Goal: Task Accomplishment & Management: Manage account settings

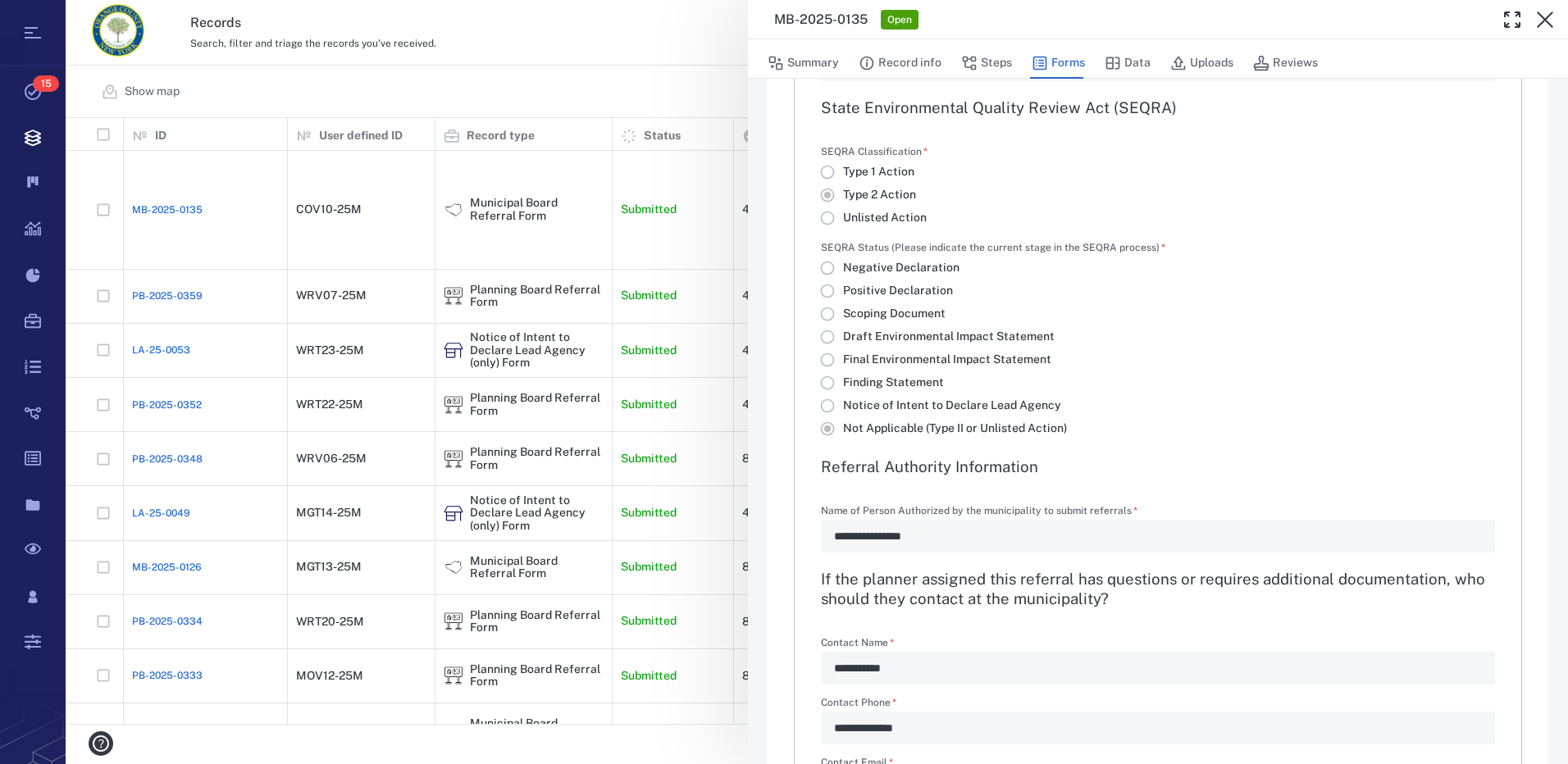
scroll to position [1722, 0]
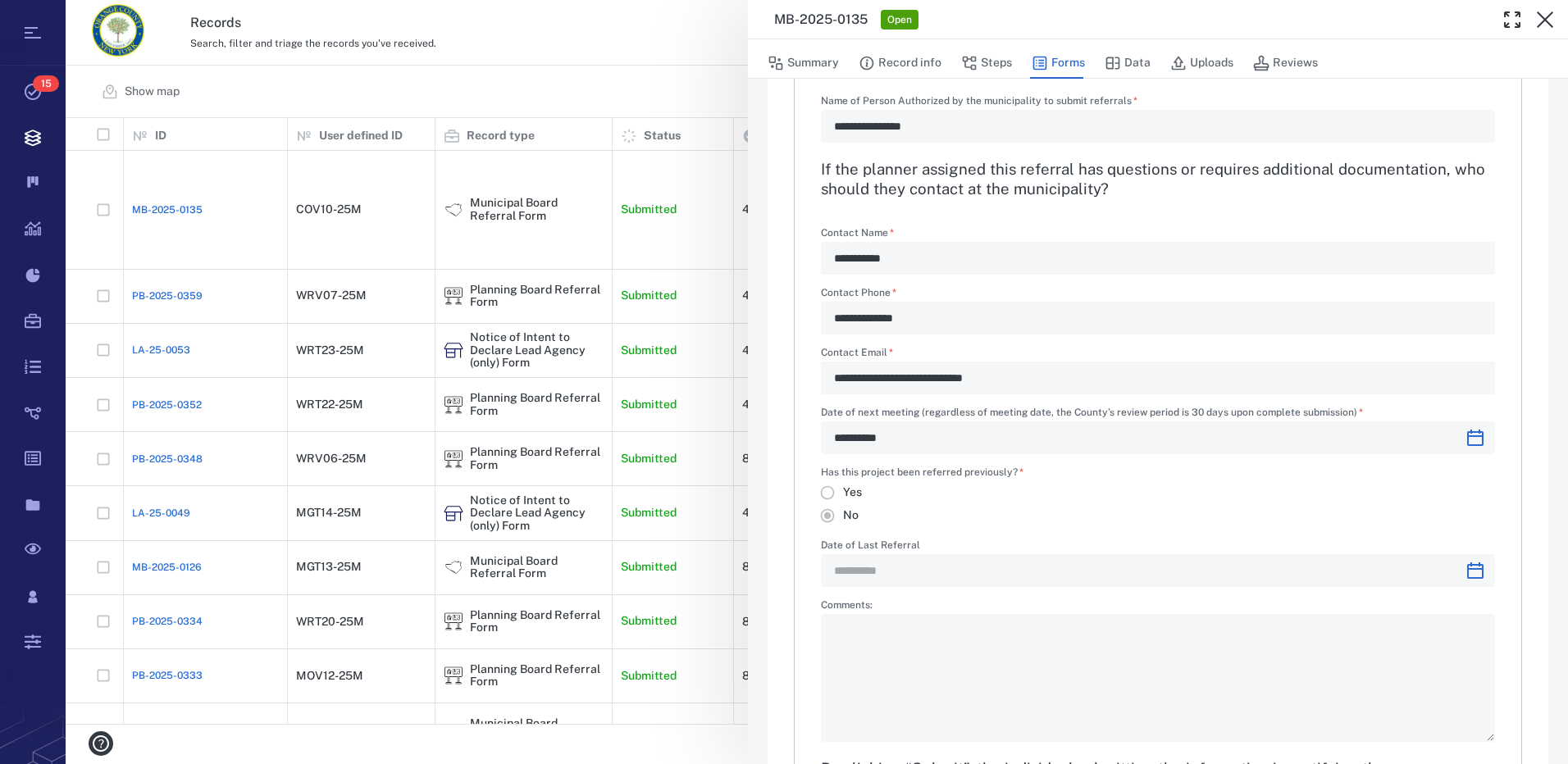
drag, startPoint x: 1545, startPoint y: 18, endPoint x: 1467, endPoint y: 64, distance: 90.6
click at [1545, 18] on icon "button" at bounding box center [1544, 19] width 19 height 19
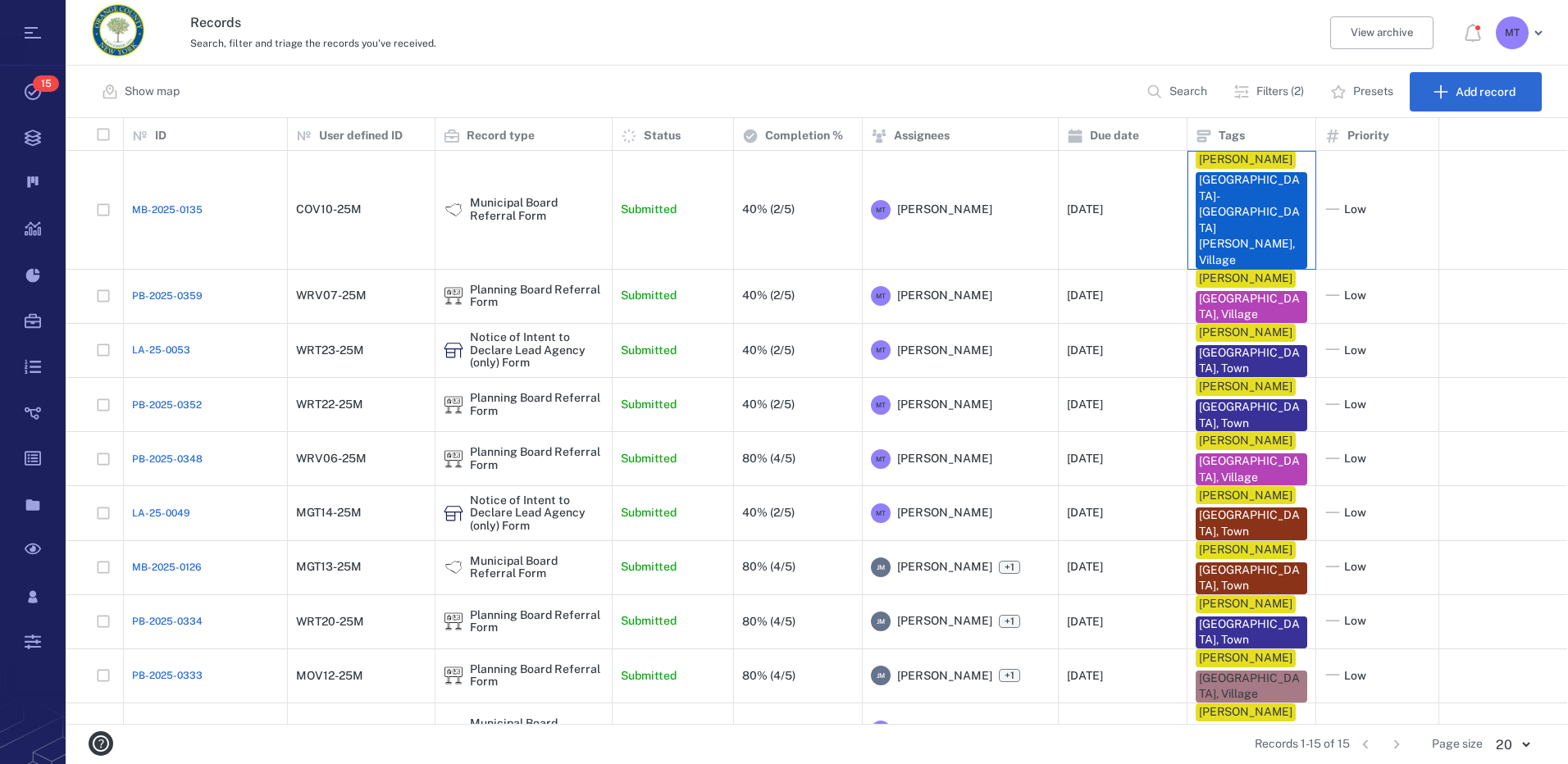
click at [1217, 203] on div "[GEOGRAPHIC_DATA]-[GEOGRAPHIC_DATA][PERSON_NAME], Village" at bounding box center [1251, 221] width 105 height 97
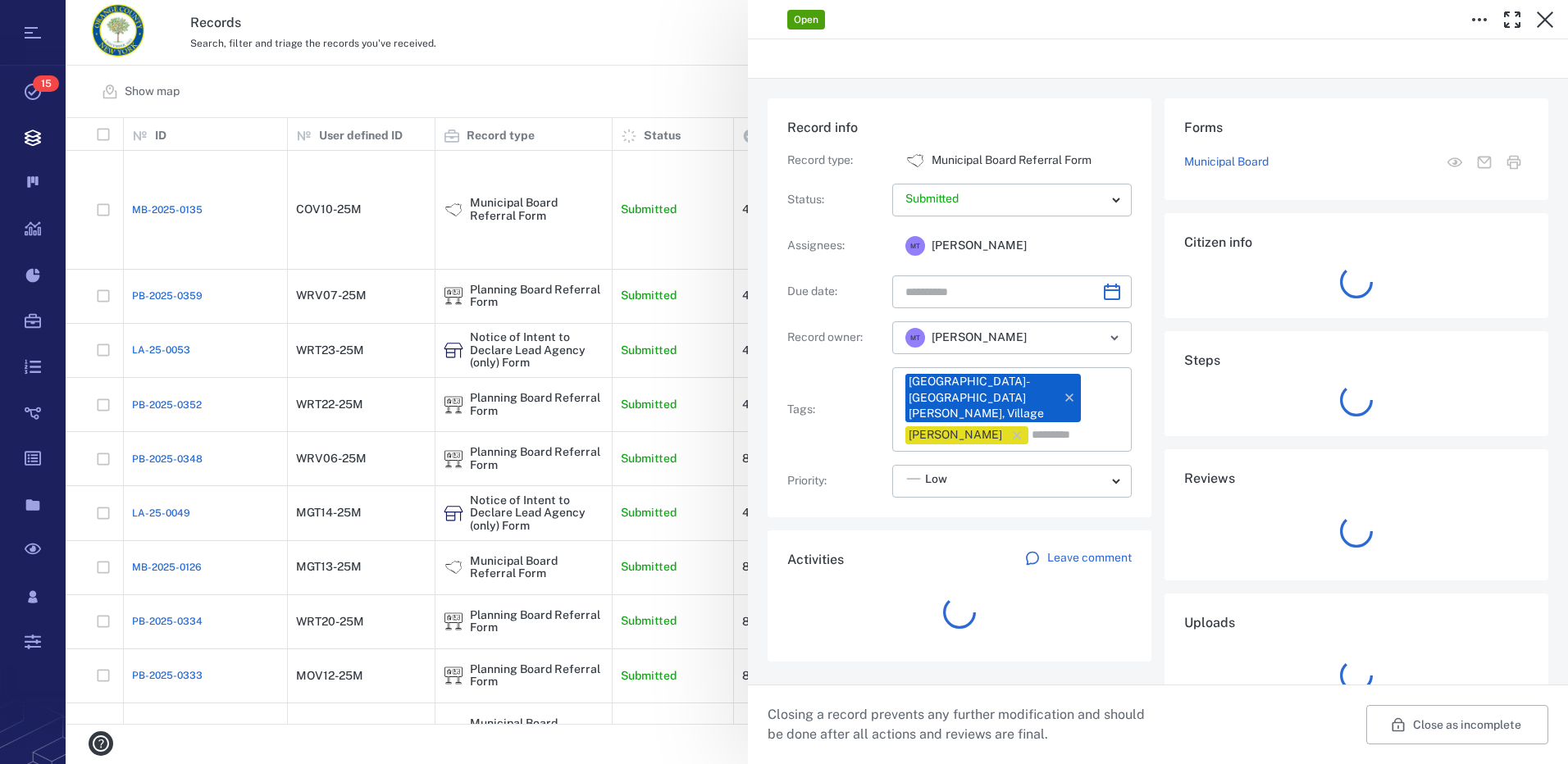
type input "**********"
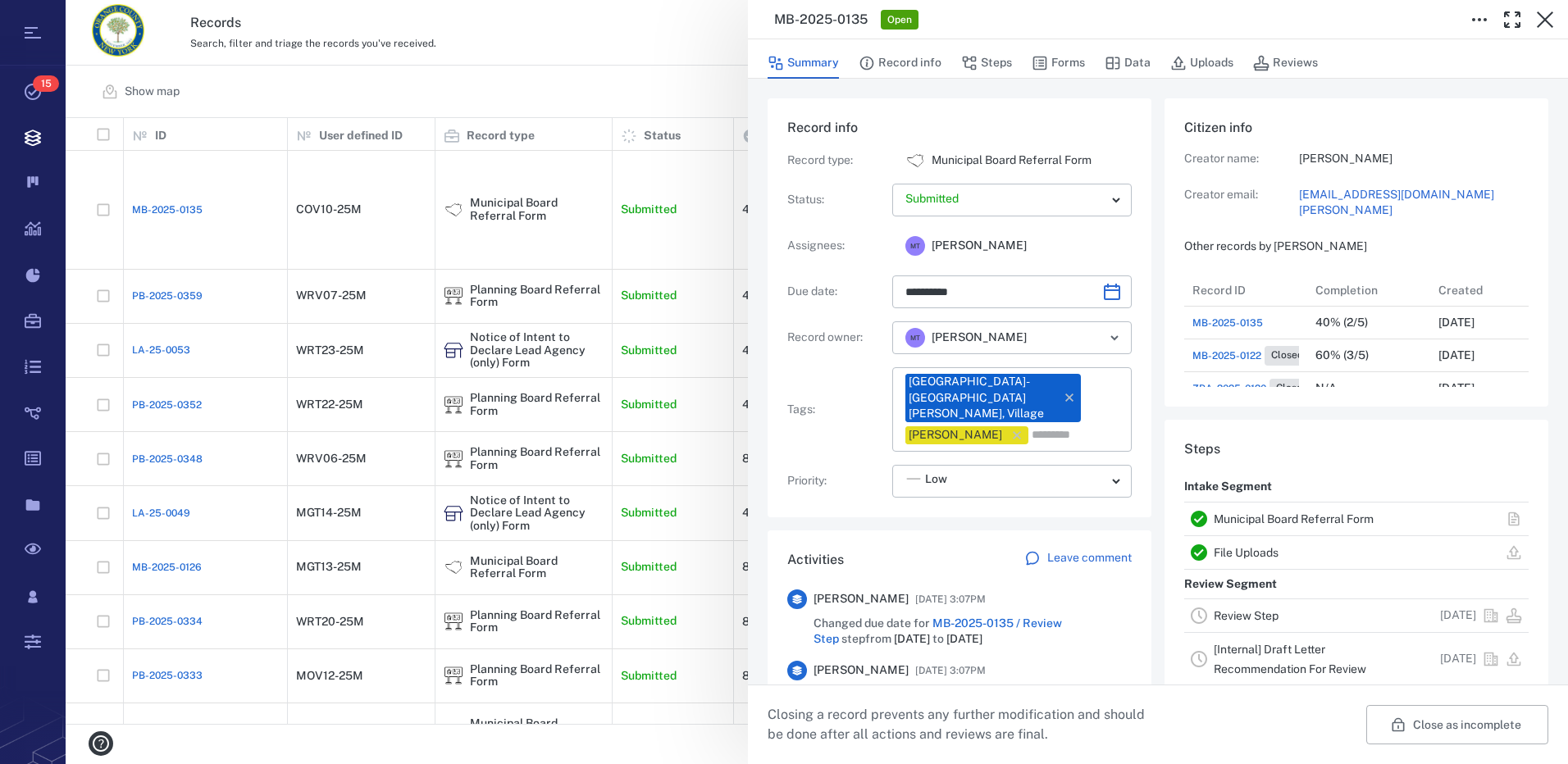
scroll to position [13, 13]
drag, startPoint x: 1549, startPoint y: 22, endPoint x: 1292, endPoint y: 18, distance: 257.0
click at [1549, 22] on icon "button" at bounding box center [1544, 19] width 19 height 19
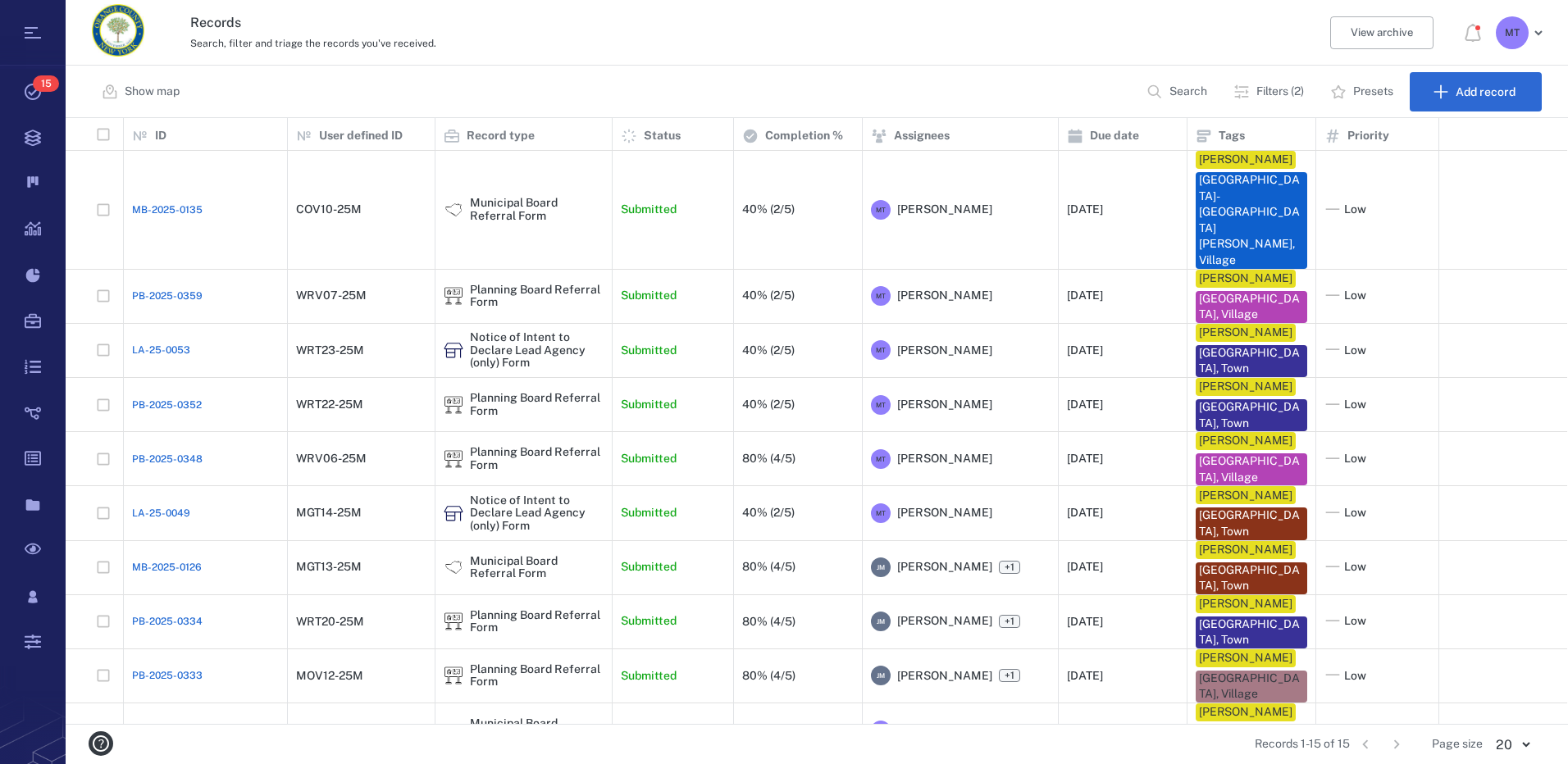
click at [1289, 90] on p "Filters (2)" at bounding box center [1280, 92] width 48 height 17
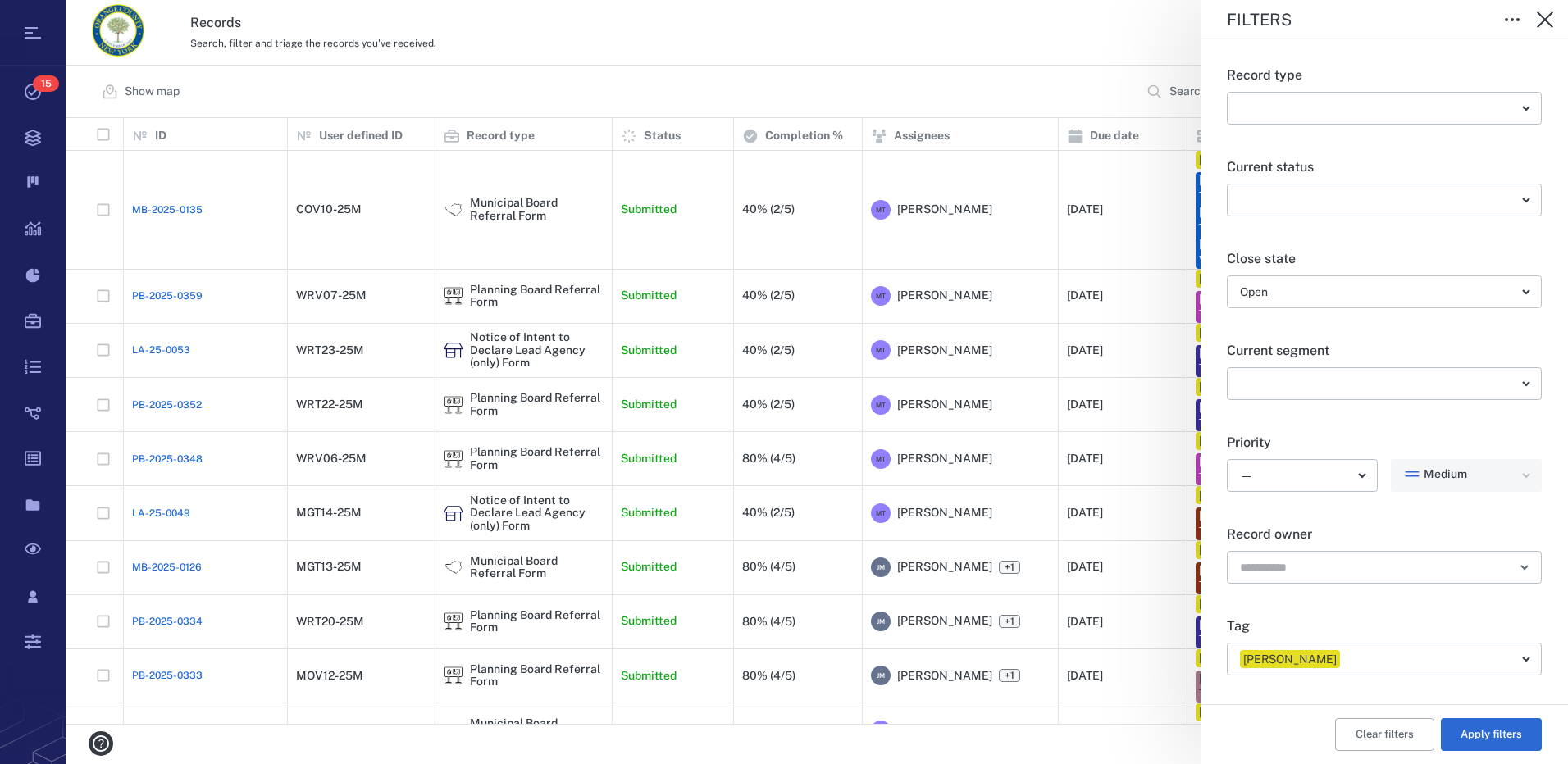
click at [1520, 295] on body "Tasks 15 Records Boards Dashboard Reports Record types Guide steps Rules Form b…" at bounding box center [784, 382] width 1568 height 764
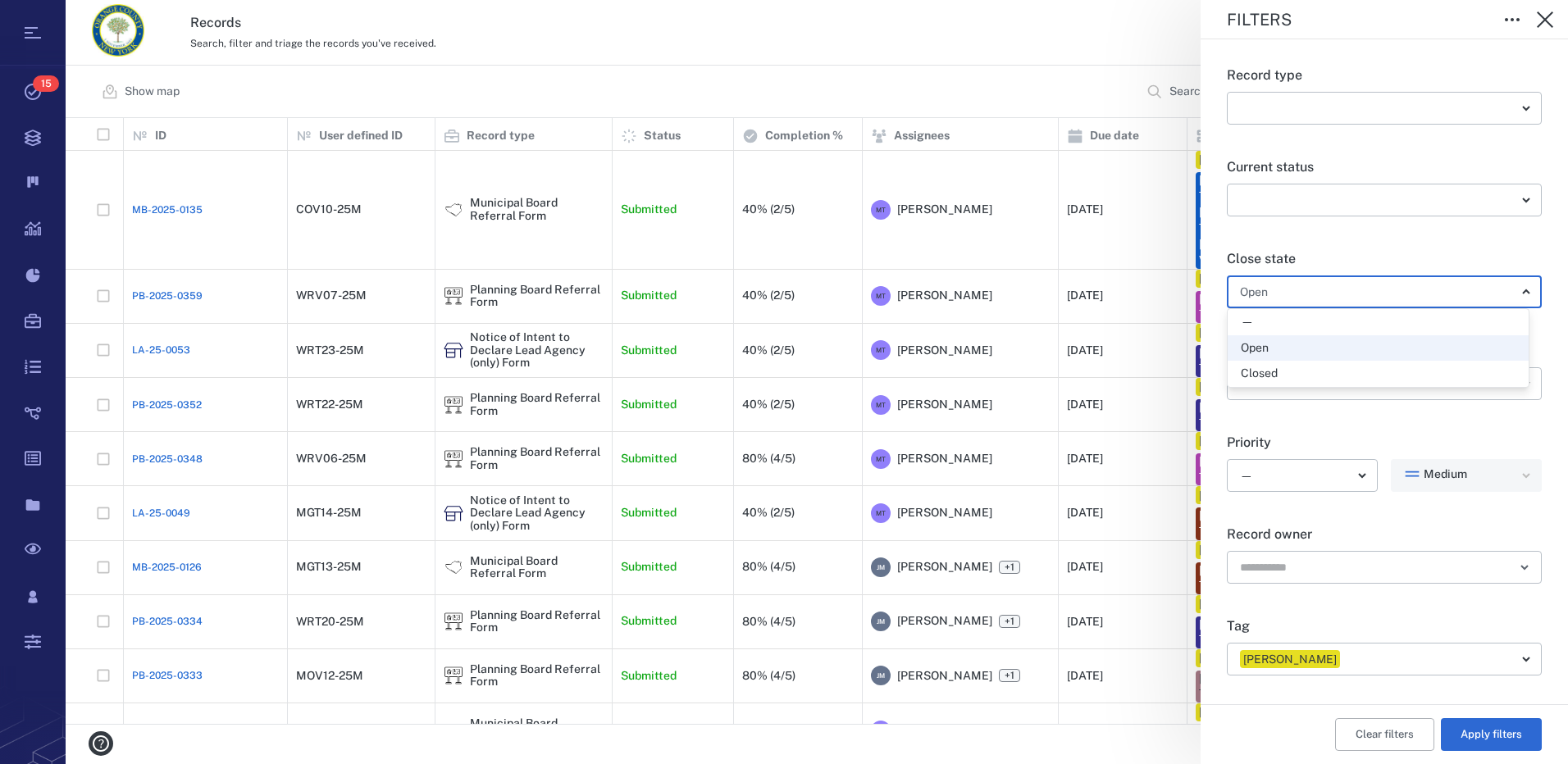
click at [1355, 320] on div "—" at bounding box center [1378, 322] width 275 height 17
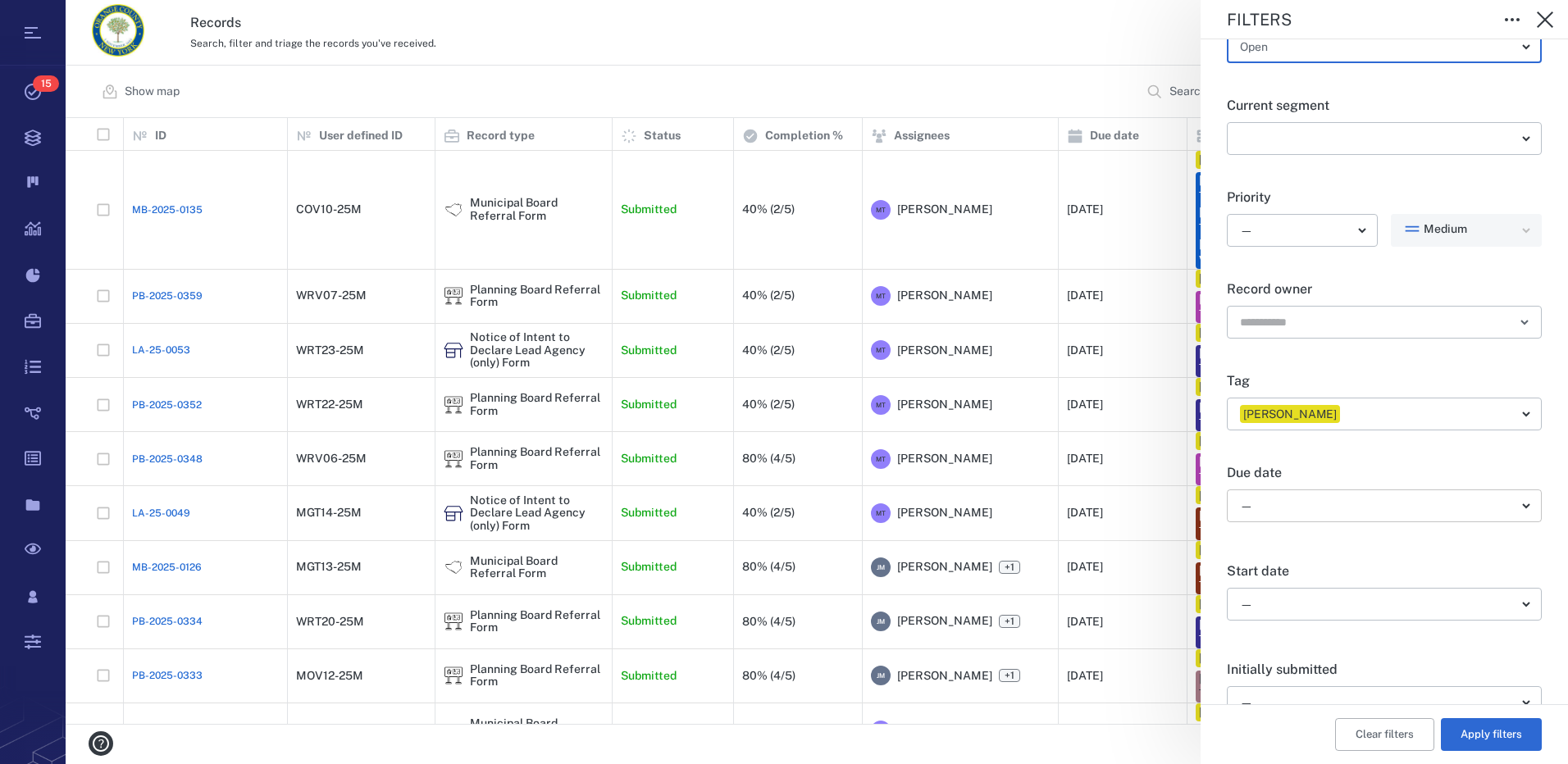
scroll to position [246, 0]
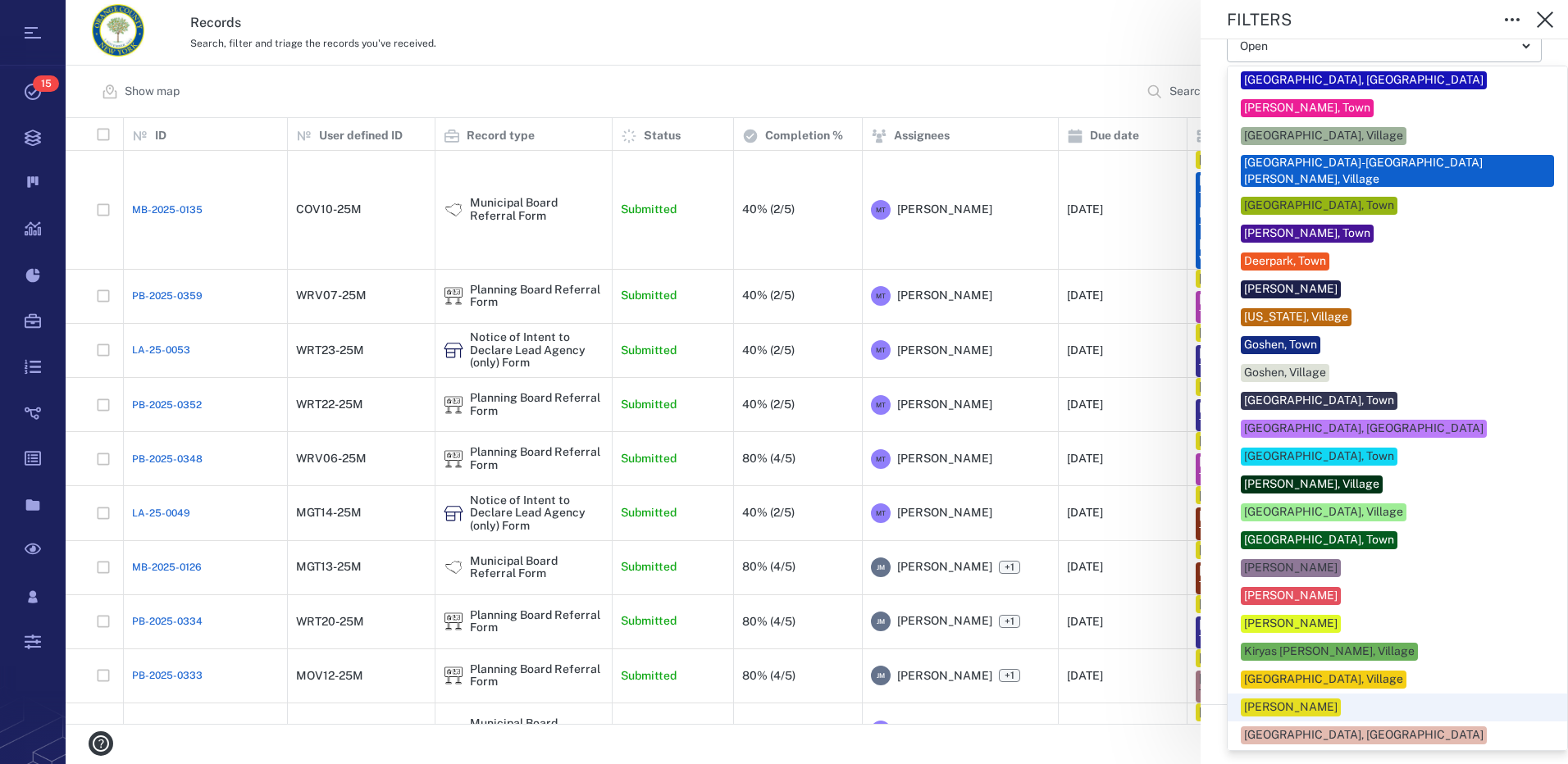
click at [1519, 412] on body "Tasks 15 Records Boards Dashboard Reports Record types Guide steps Rules Form b…" at bounding box center [784, 382] width 1568 height 764
click at [1313, 158] on div "[GEOGRAPHIC_DATA]-[GEOGRAPHIC_DATA][PERSON_NAME], Village" at bounding box center [1397, 171] width 306 height 32
type input "******"
click at [1541, 528] on div at bounding box center [784, 382] width 1568 height 764
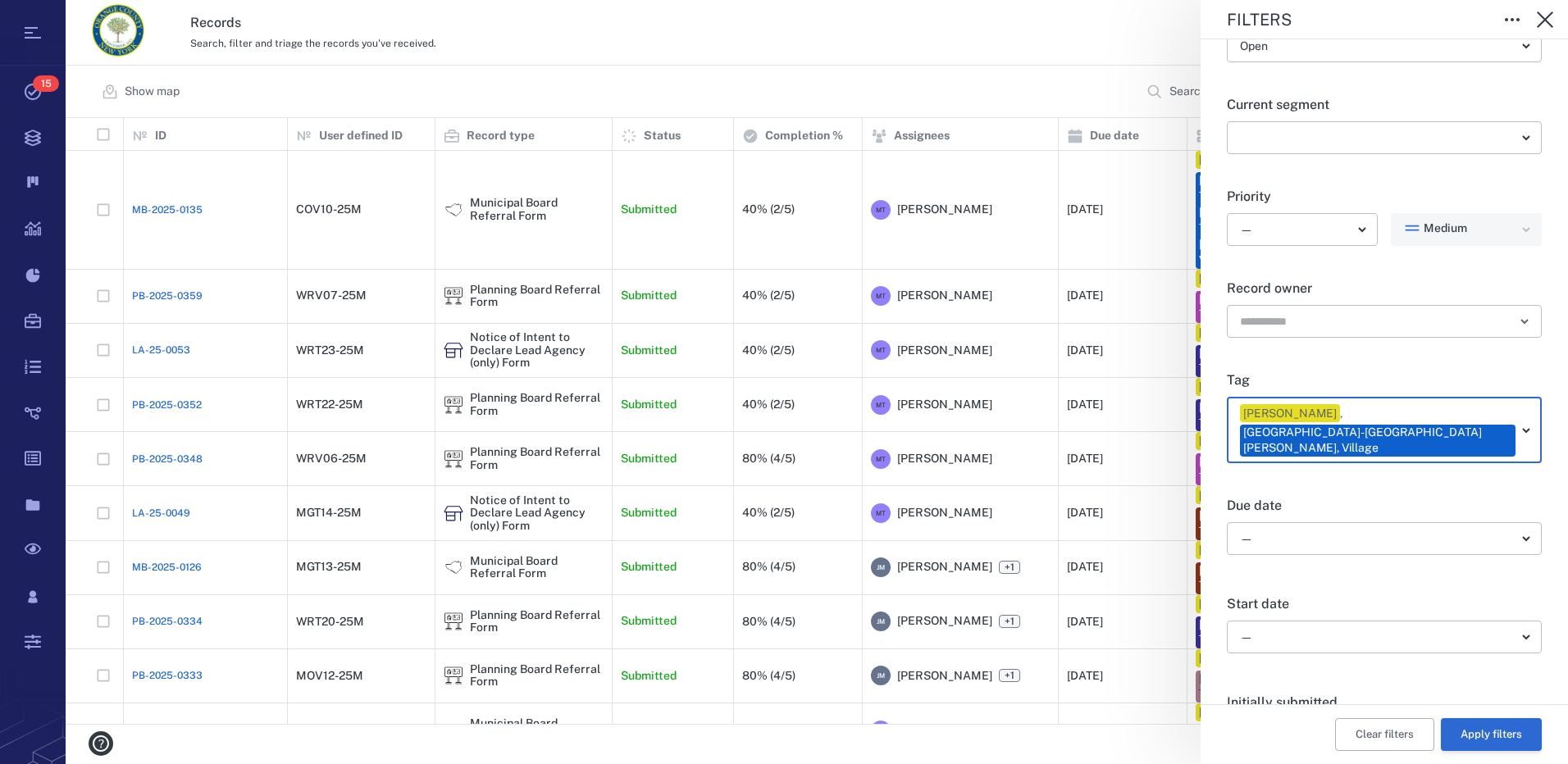
click at [1468, 732] on button "Apply filters" at bounding box center [1490, 734] width 101 height 33
click at [1541, 21] on icon "button" at bounding box center [1544, 19] width 19 height 19
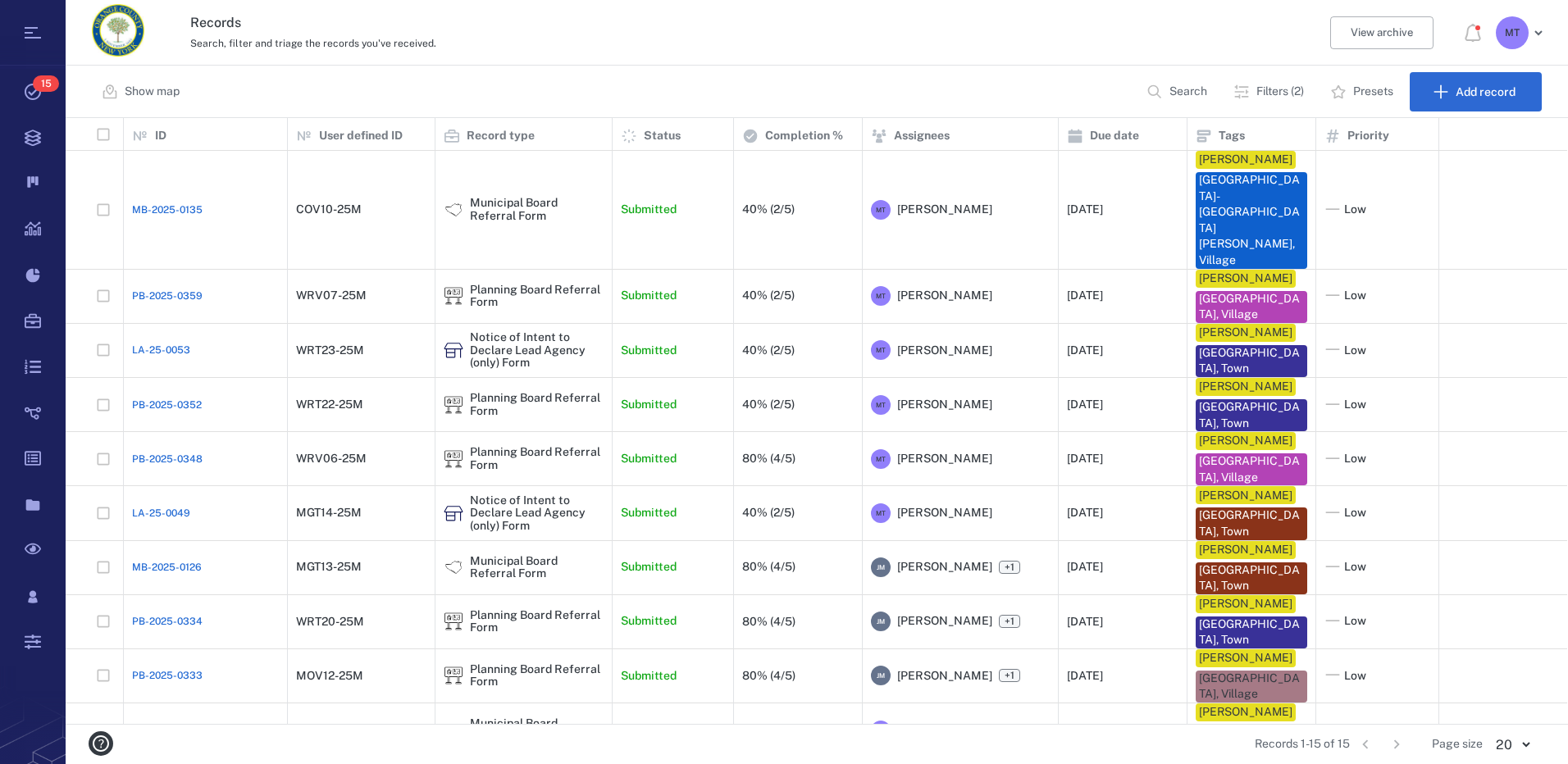
click at [1299, 89] on p "Filters (2)" at bounding box center [1280, 92] width 48 height 17
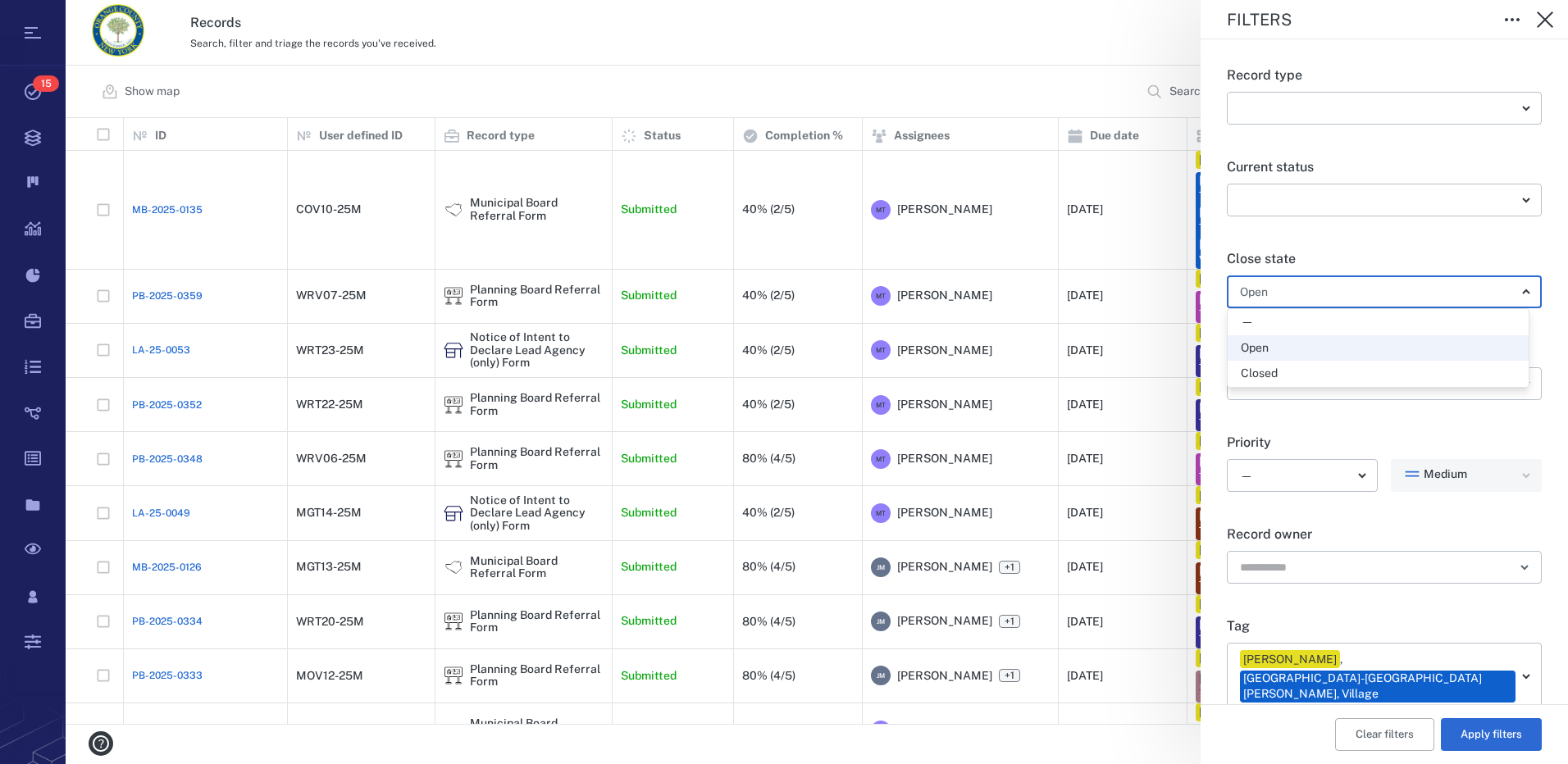
click at [1515, 292] on body "Tasks 15 Records Boards Dashboard Reports Record types Guide steps Rules Form b…" at bounding box center [784, 382] width 1568 height 764
click at [1311, 327] on div "—" at bounding box center [1378, 322] width 275 height 17
click at [1519, 291] on body "Tasks 15 Records Boards Dashboard Reports Record types Guide steps Rules Form b…" at bounding box center [784, 382] width 1568 height 764
click at [1266, 323] on div "—" at bounding box center [1378, 322] width 275 height 17
click at [1358, 744] on button "Clear filters" at bounding box center [1385, 734] width 100 height 33
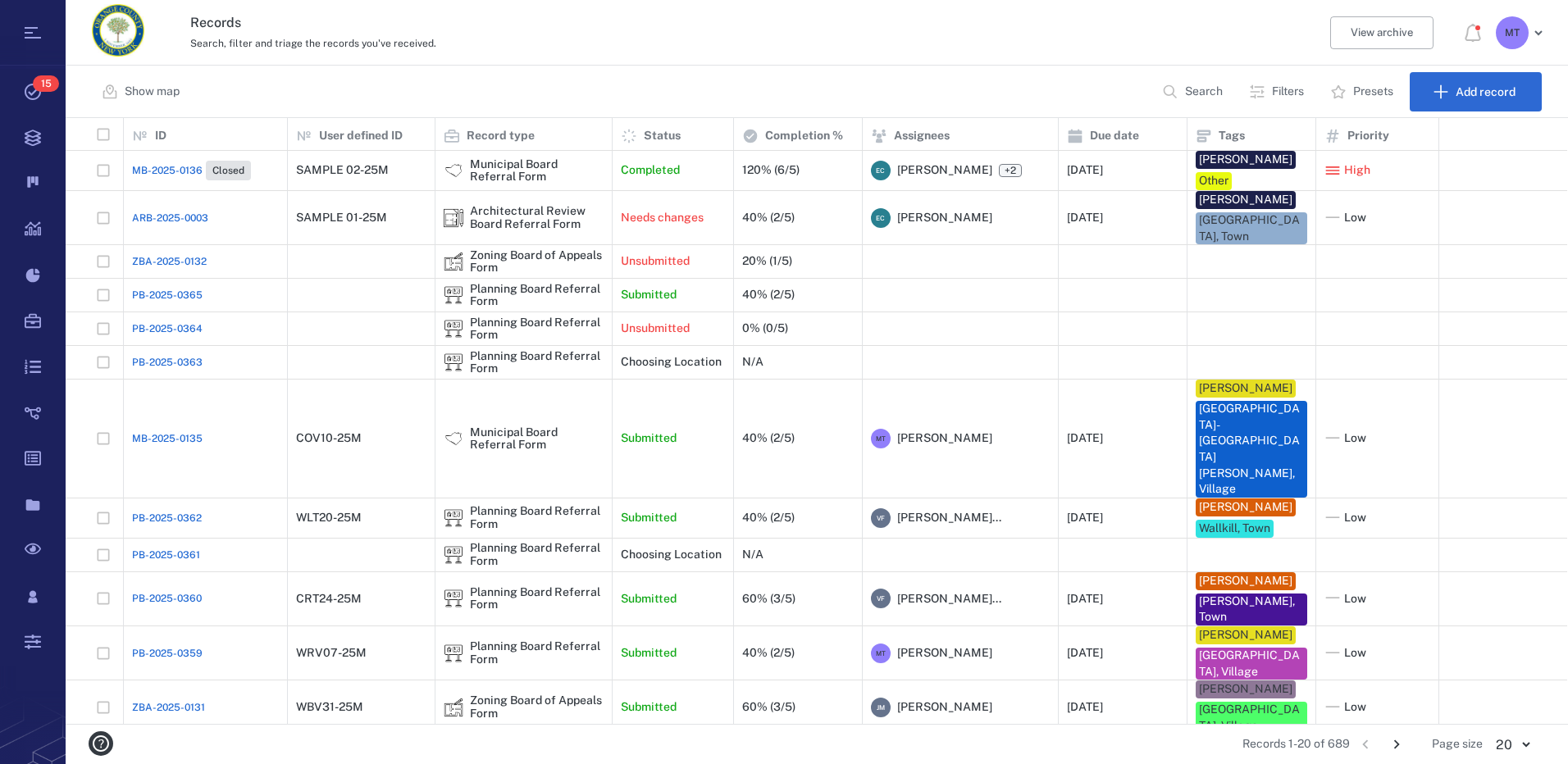
click at [1285, 94] on p "Filters" at bounding box center [1287, 92] width 32 height 17
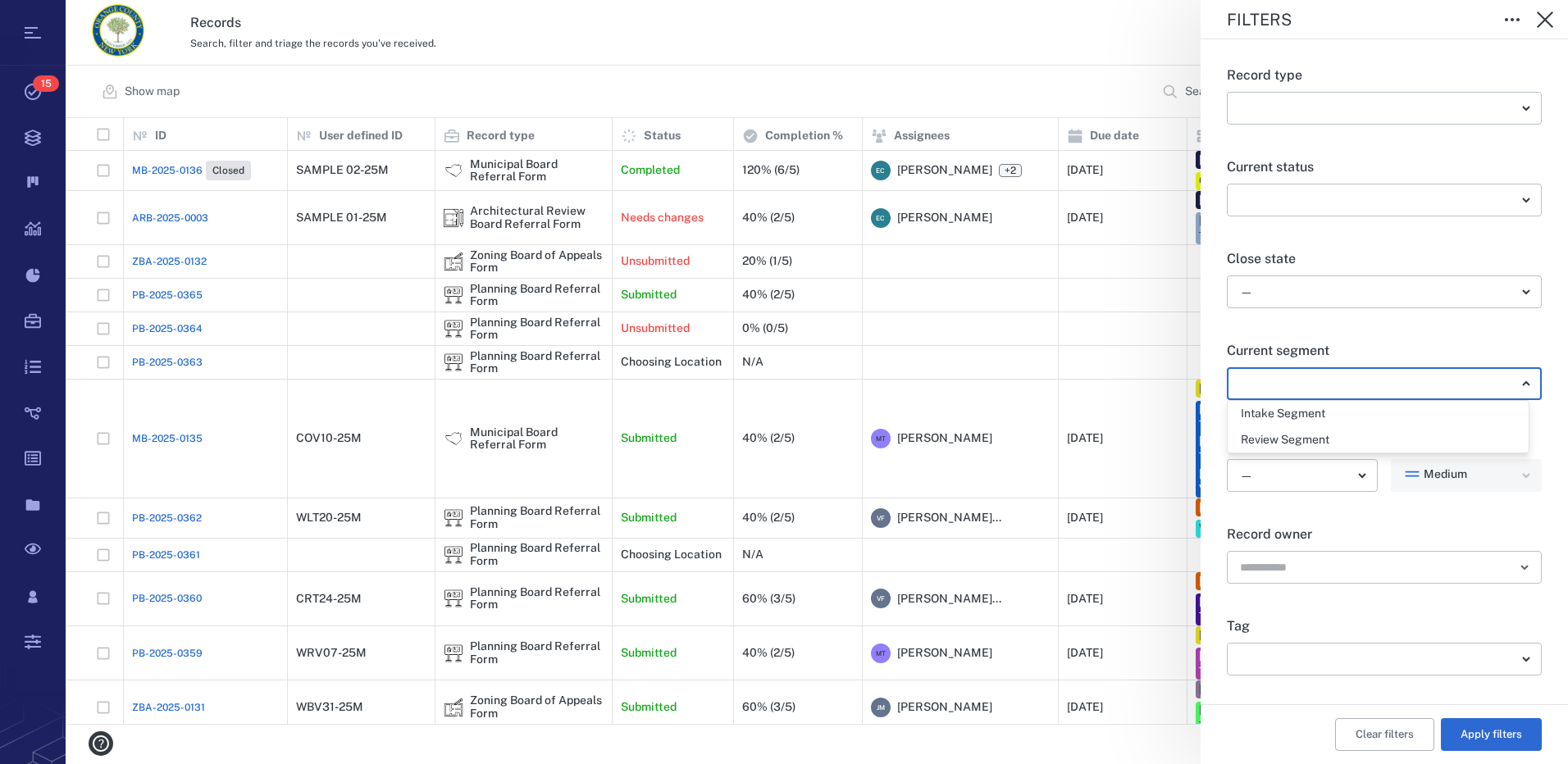
click at [1514, 389] on body "Tasks 15 Records Boards Dashboard Reports Record types Guide steps Rules Form b…" at bounding box center [784, 382] width 1568 height 764
click at [1503, 342] on div at bounding box center [784, 382] width 1568 height 764
click at [1518, 569] on icon "Open" at bounding box center [1524, 567] width 19 height 19
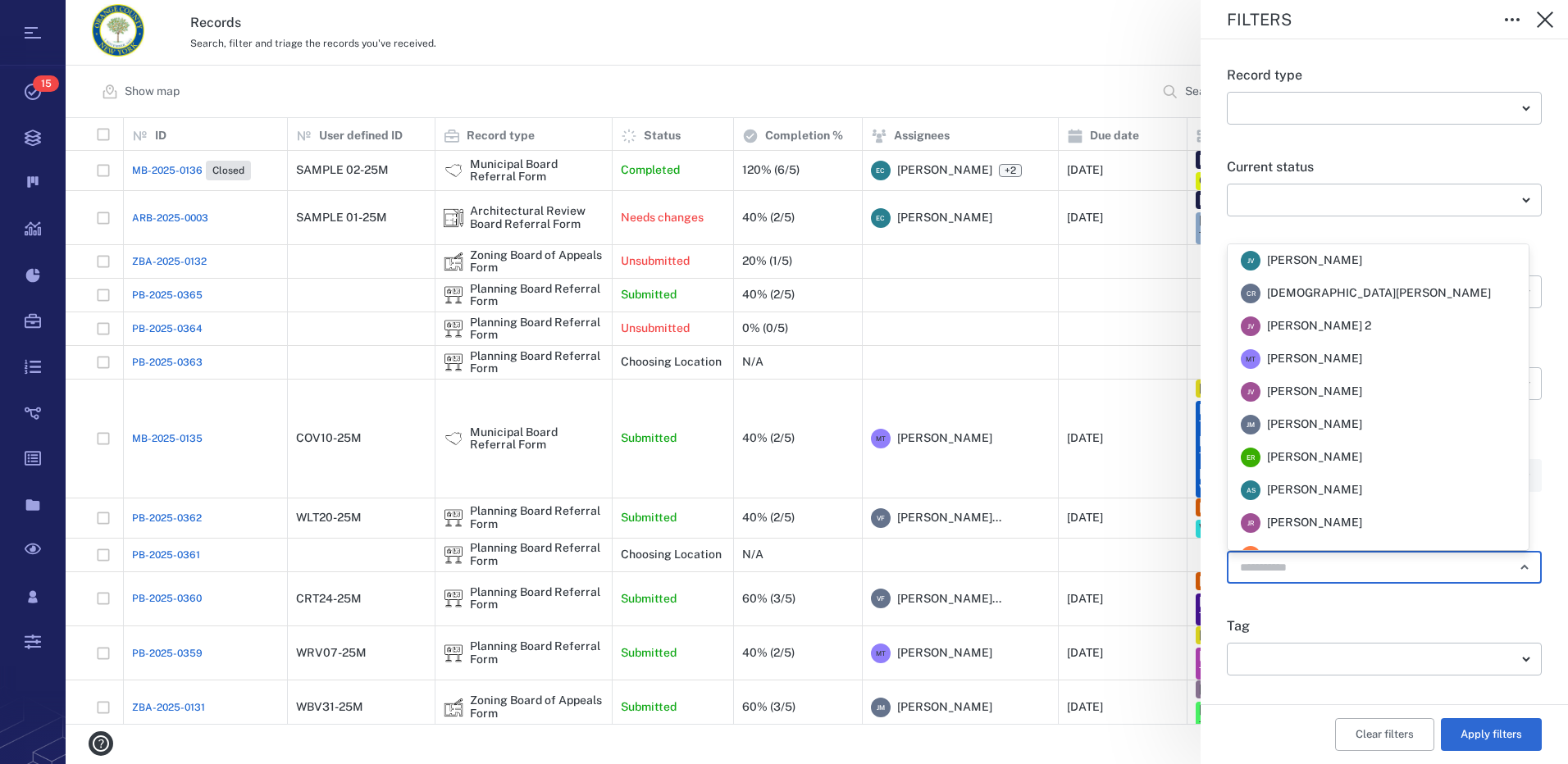
click at [1451, 623] on p "Tag" at bounding box center [1383, 626] width 315 height 19
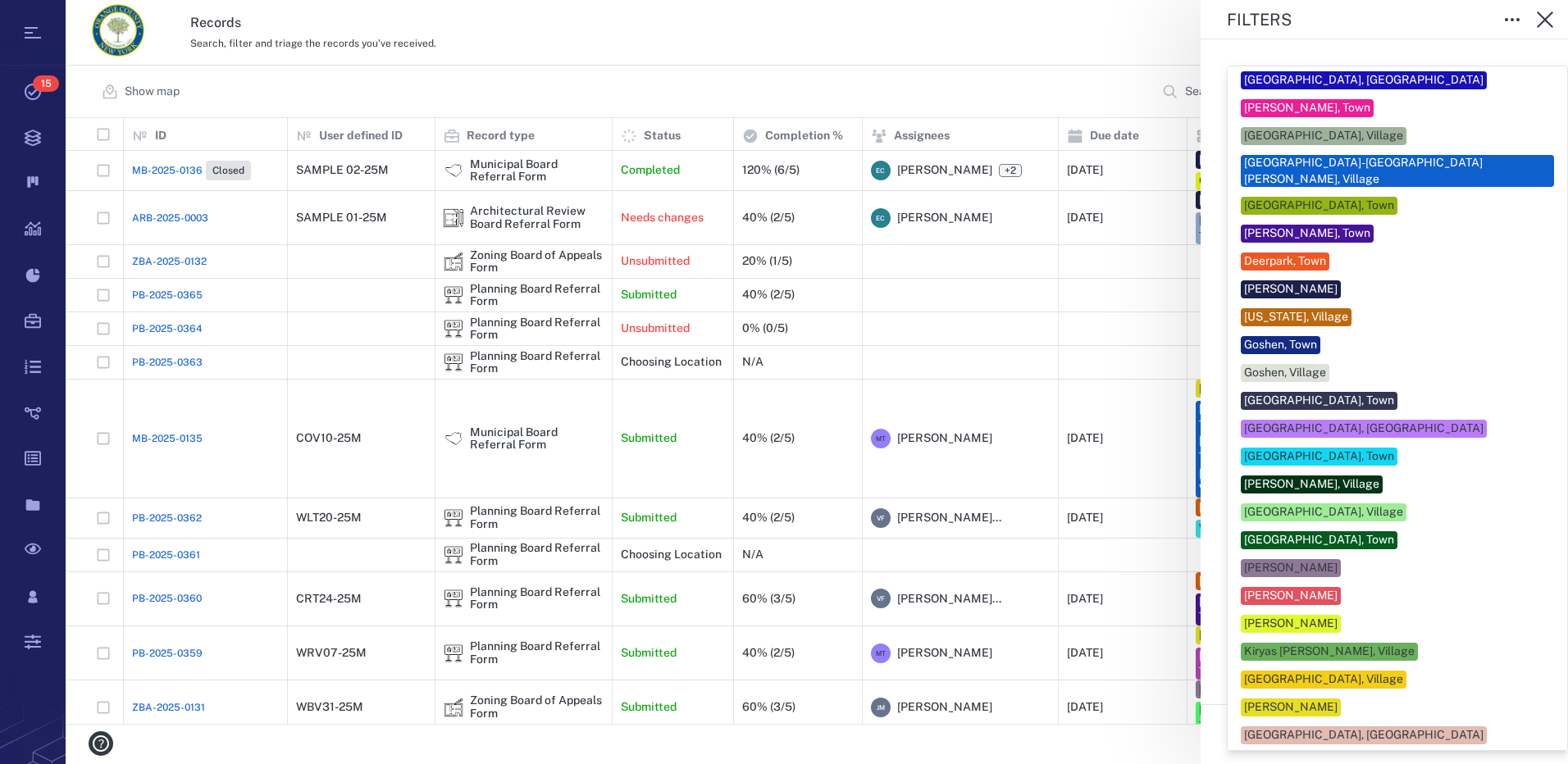
click at [1521, 664] on body "Tasks 15 Records Boards Dashboard Reports Record types Guide steps Rules Form b…" at bounding box center [784, 382] width 1568 height 764
click at [1385, 158] on div "[GEOGRAPHIC_DATA]-[GEOGRAPHIC_DATA][PERSON_NAME], Village" at bounding box center [1397, 171] width 306 height 32
type input "**"
click at [1542, 16] on div at bounding box center [784, 382] width 1568 height 764
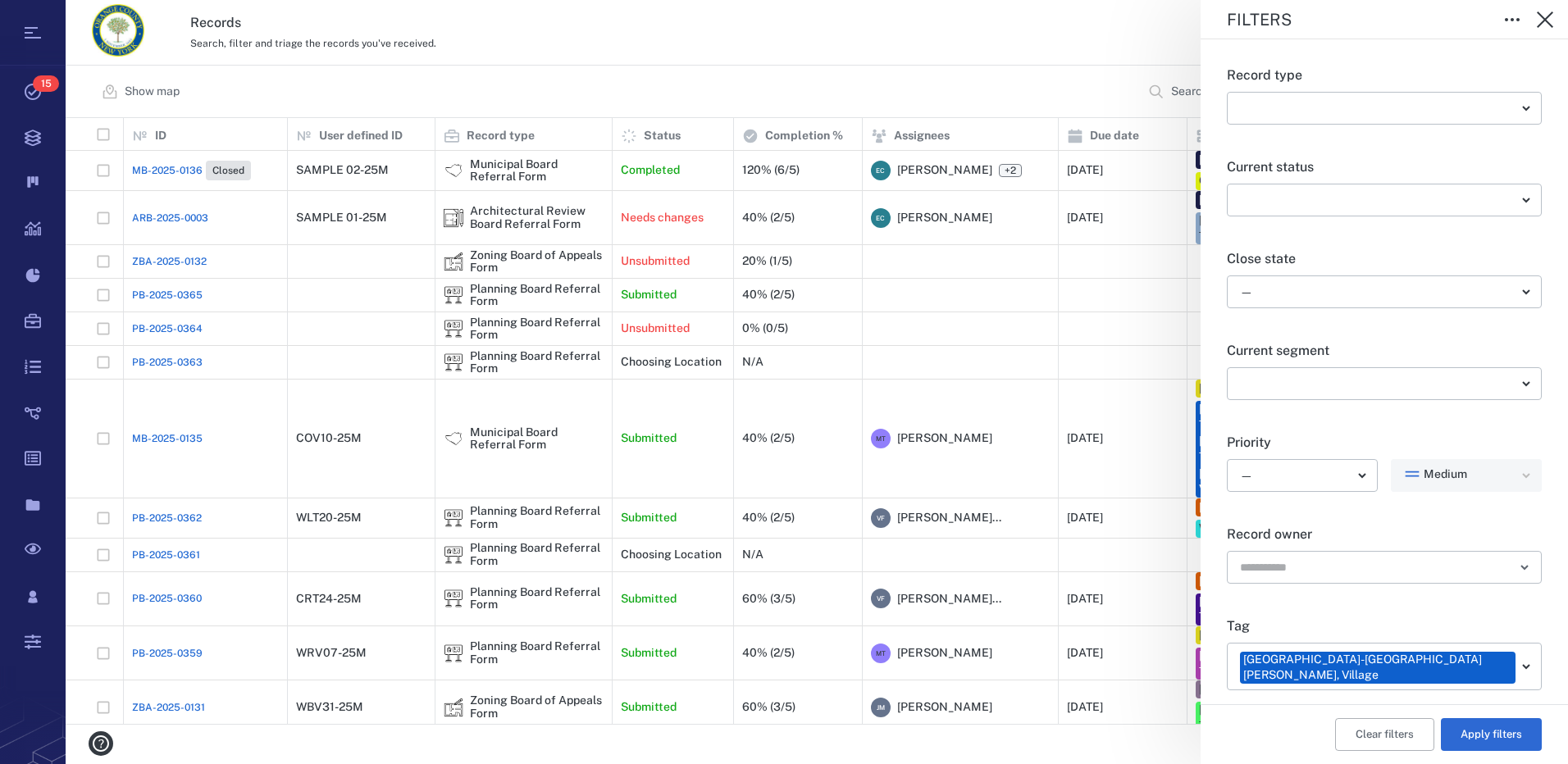
drag, startPoint x: 1496, startPoint y: 730, endPoint x: 1305, endPoint y: 687, distance: 195.8
click at [1496, 727] on button "Apply filters" at bounding box center [1490, 734] width 101 height 33
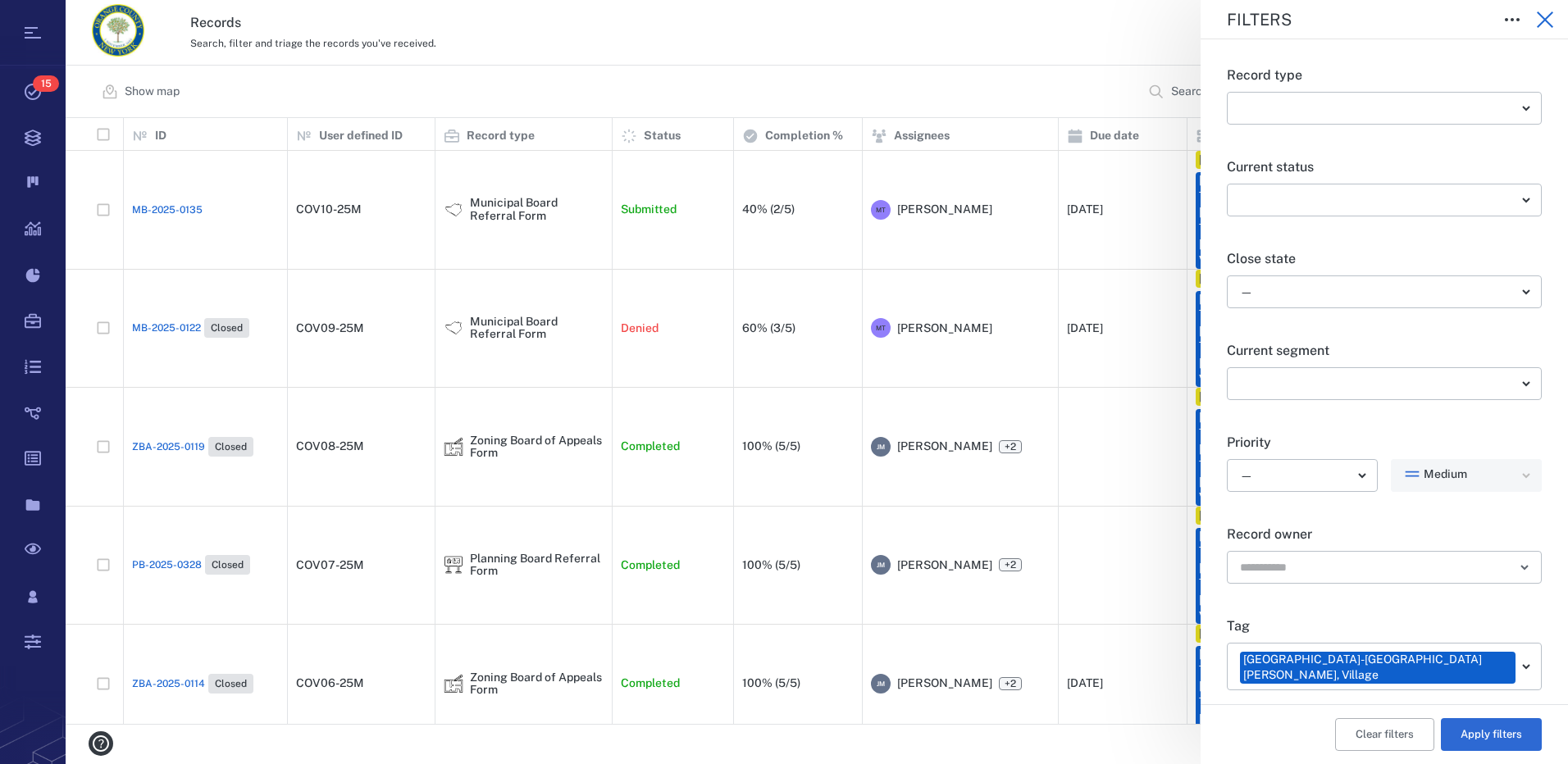
click at [1547, 13] on icon "button" at bounding box center [1544, 19] width 19 height 19
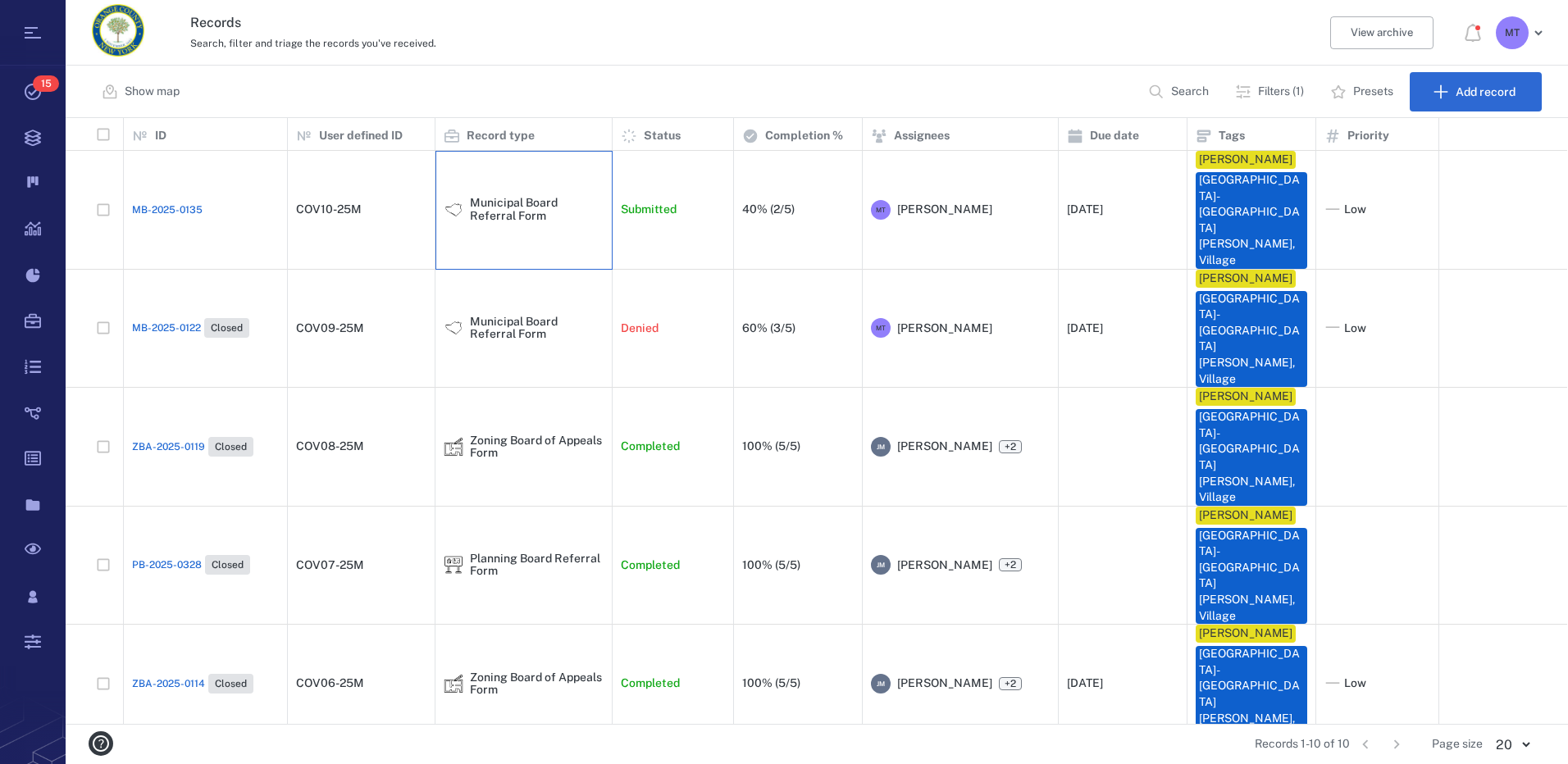
click at [483, 197] on div "Municipal Board Referral Form" at bounding box center [536, 209] width 134 height 26
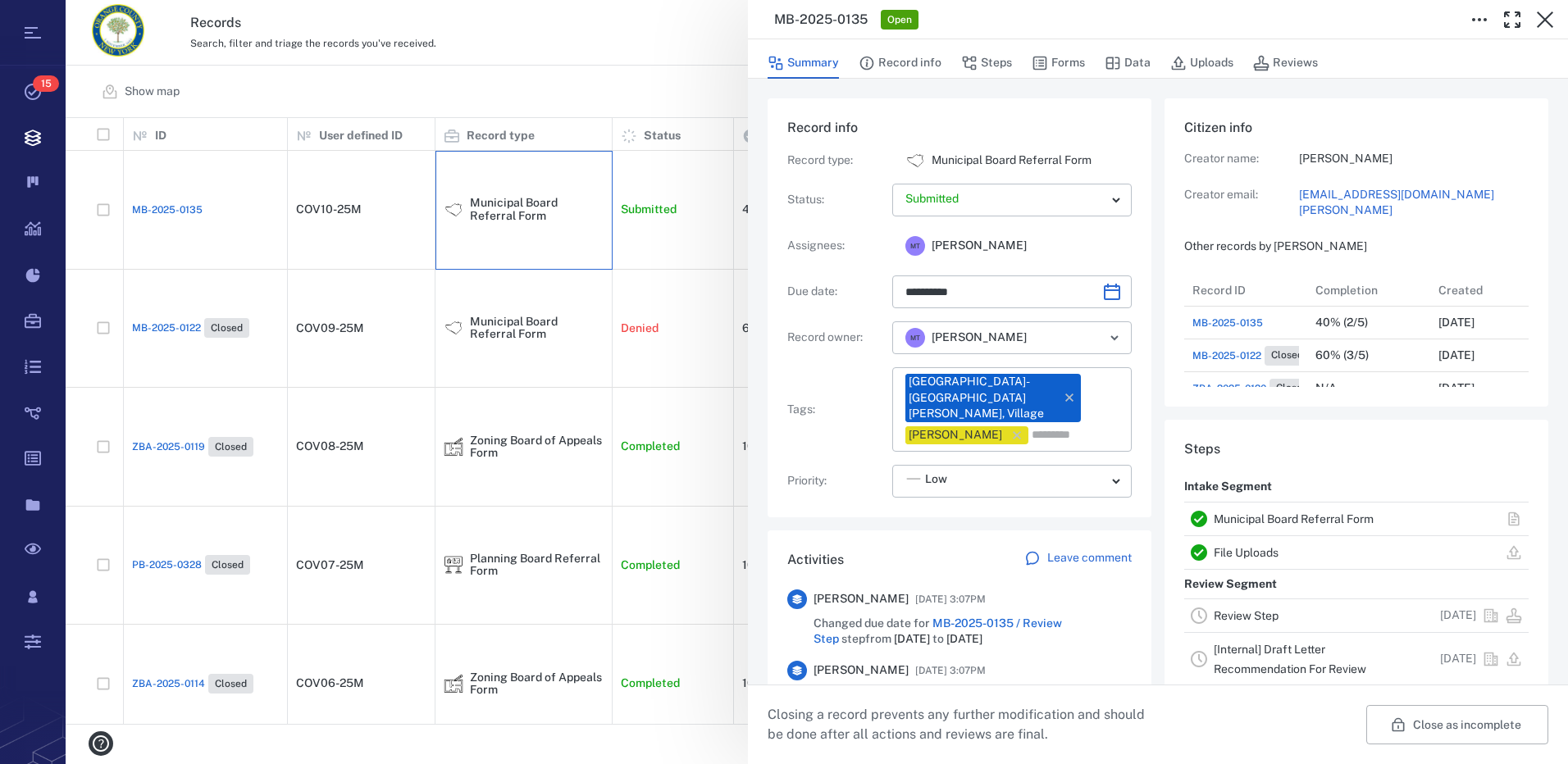
type input "**********"
click at [1000, 62] on button "Steps" at bounding box center [986, 64] width 51 height 31
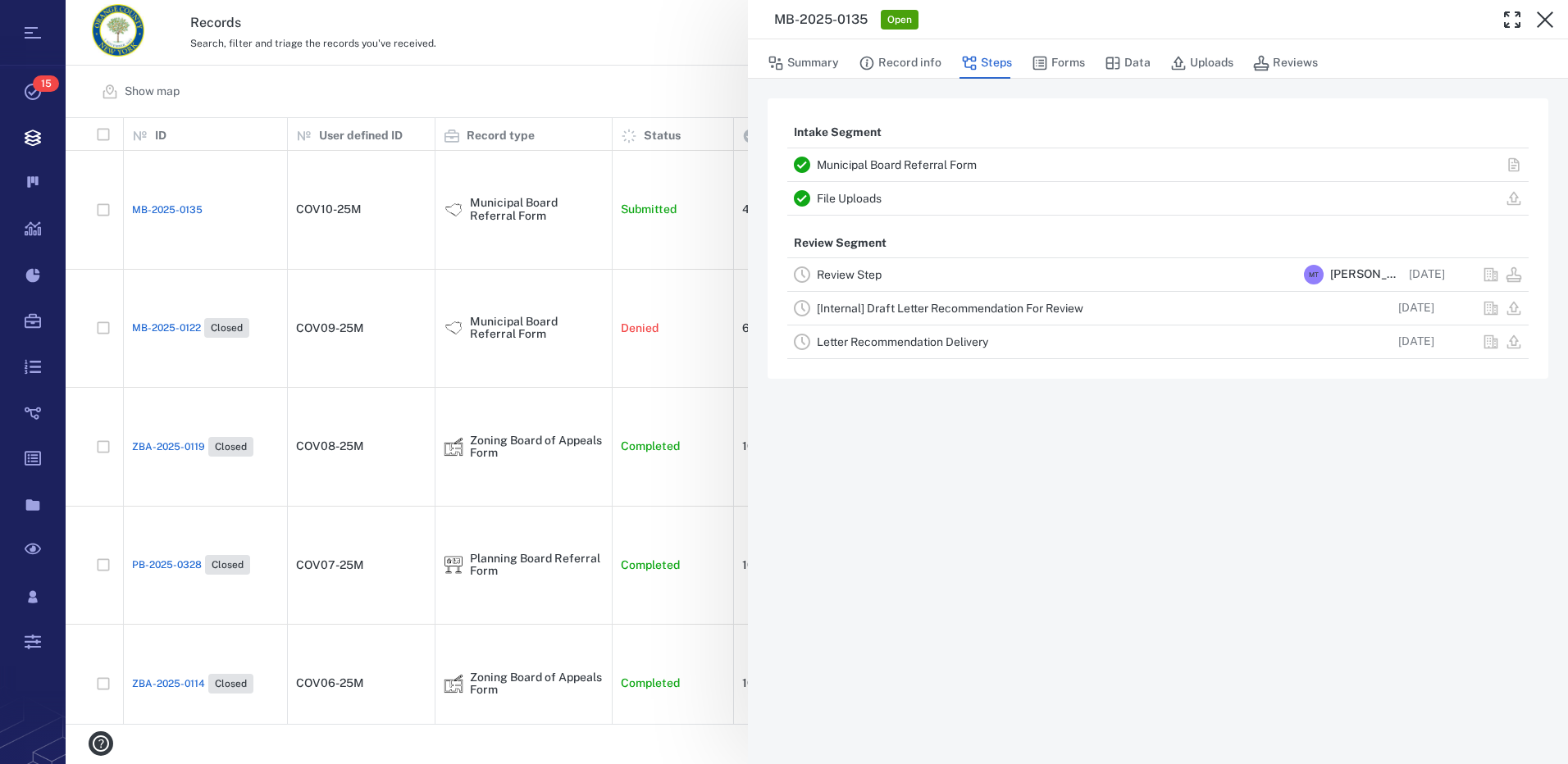
click at [851, 274] on link "Review Step" at bounding box center [849, 275] width 65 height 13
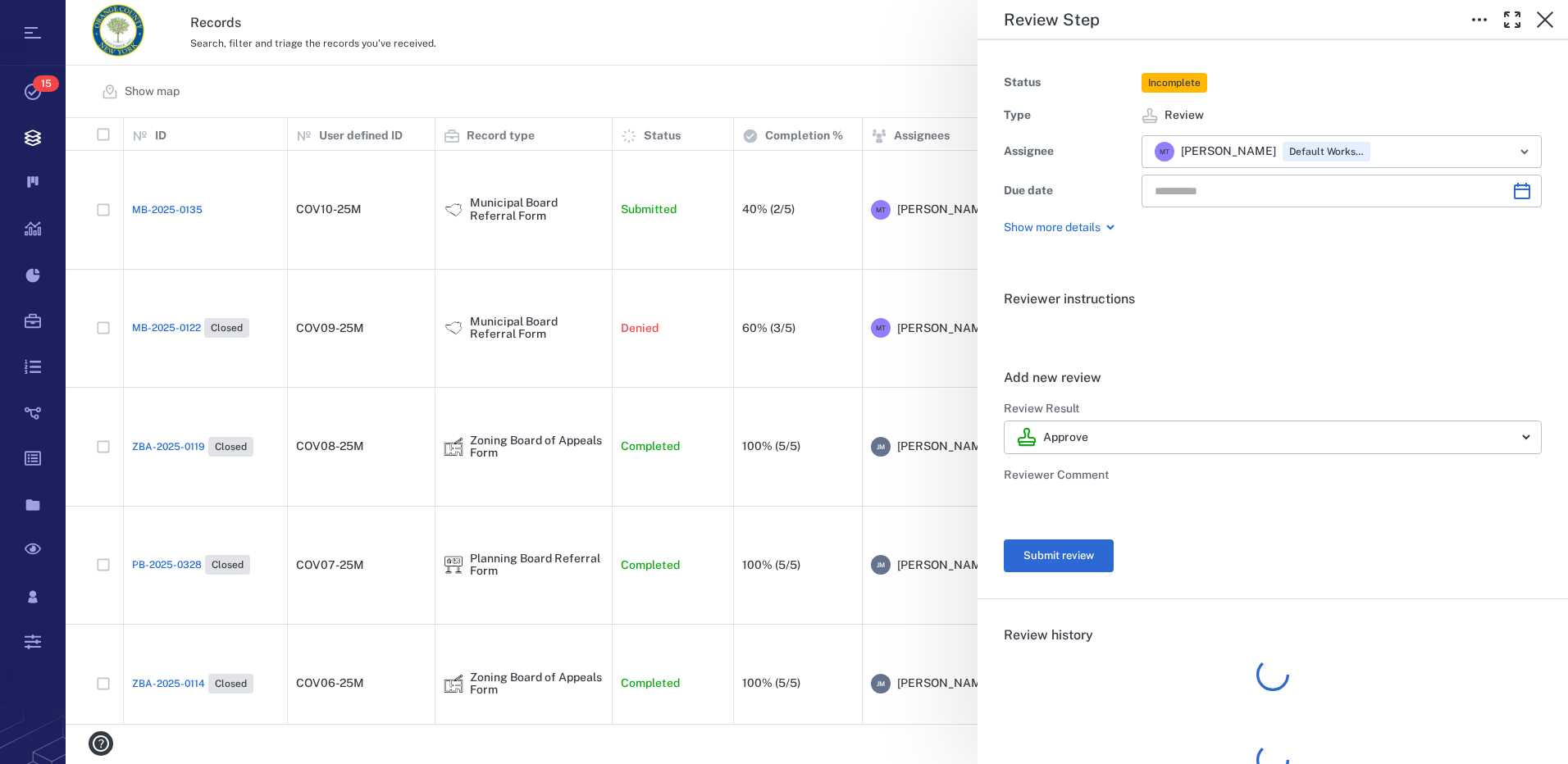
type input "**********"
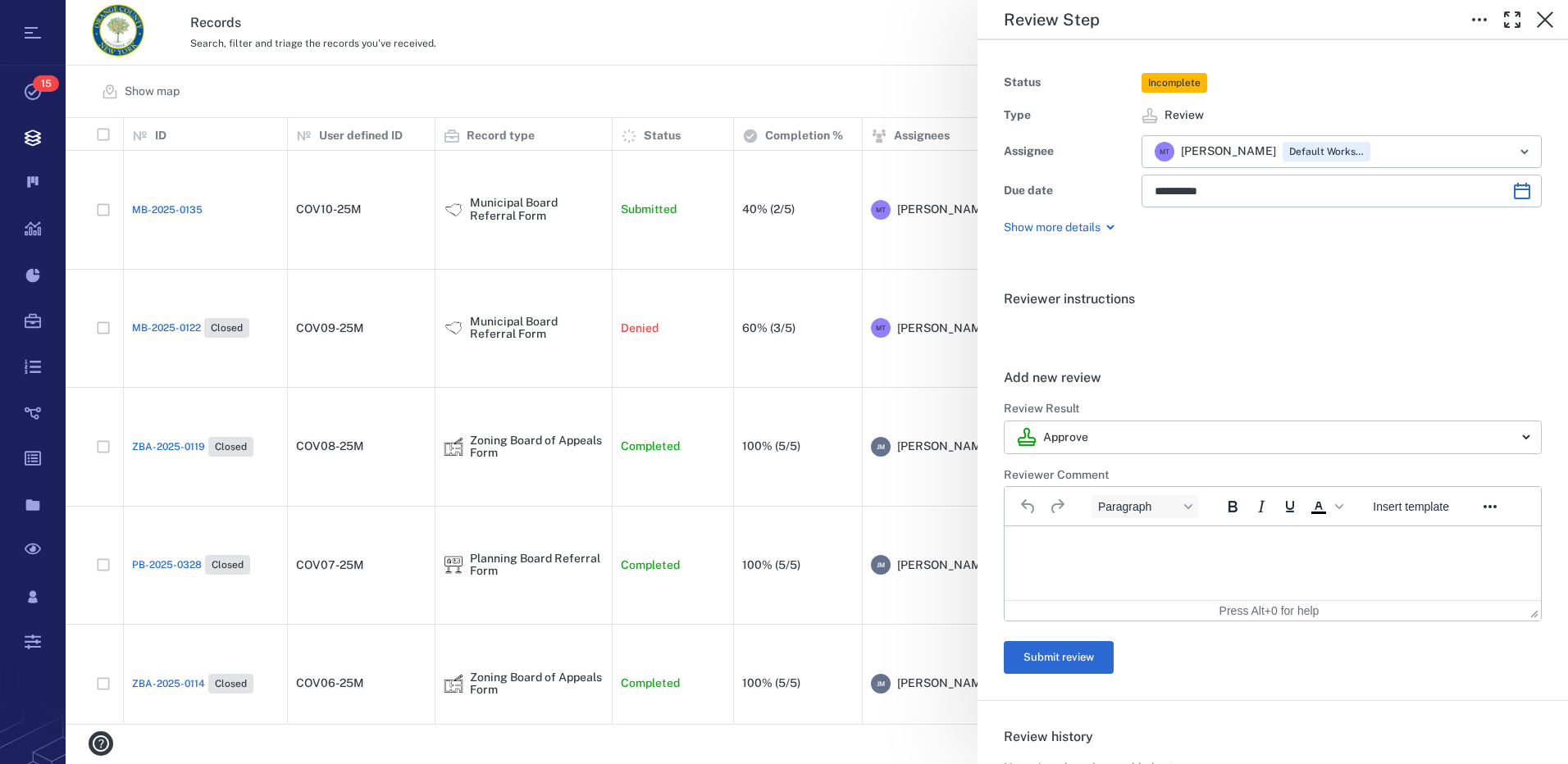
click at [1520, 437] on body "Tasks 15 Records Boards Dashboard Reports Record types Guide steps Rules Form b…" at bounding box center [784, 382] width 1568 height 764
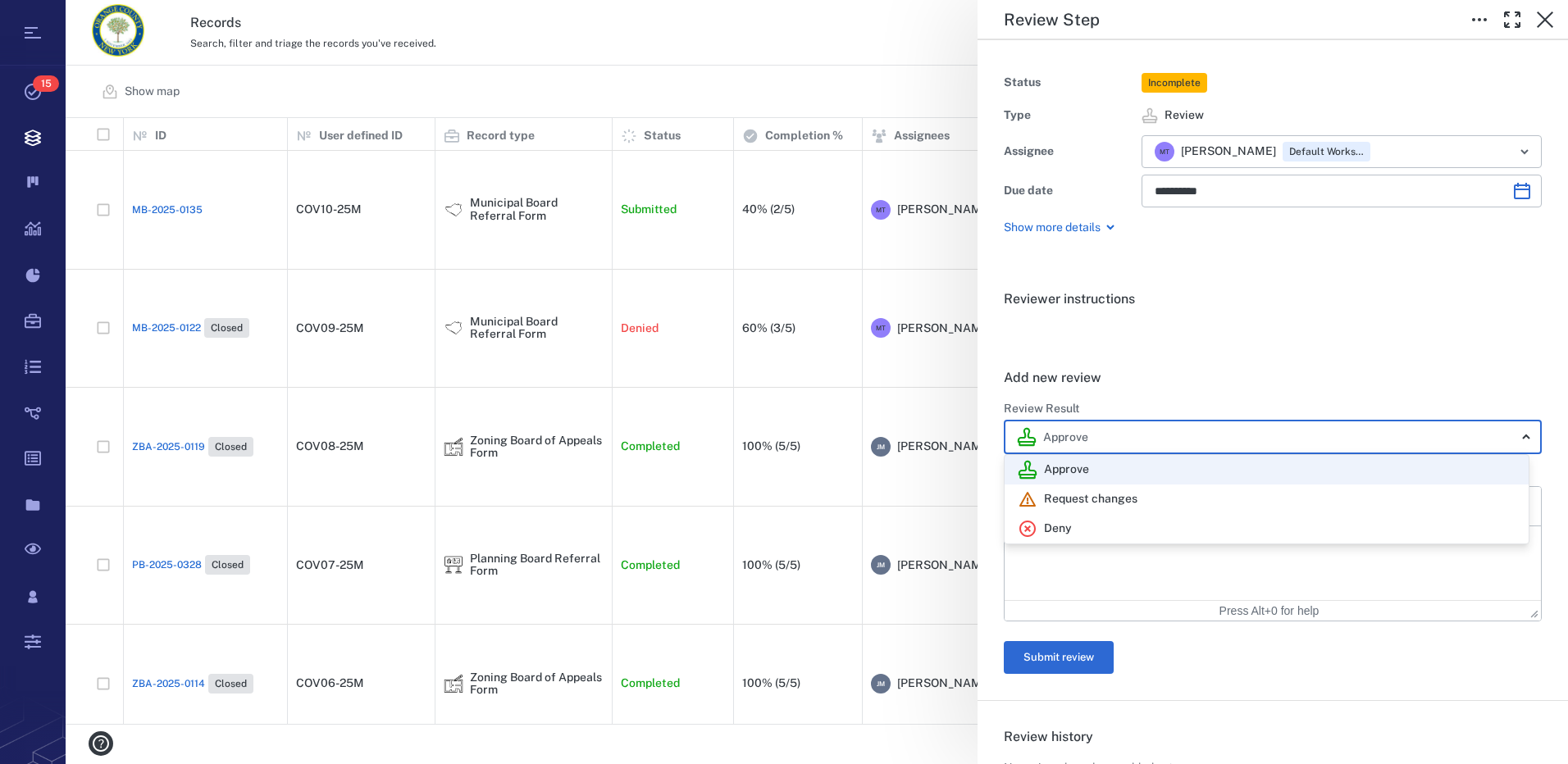
click at [1122, 532] on div "Deny" at bounding box center [1266, 528] width 497 height 19
type input "******"
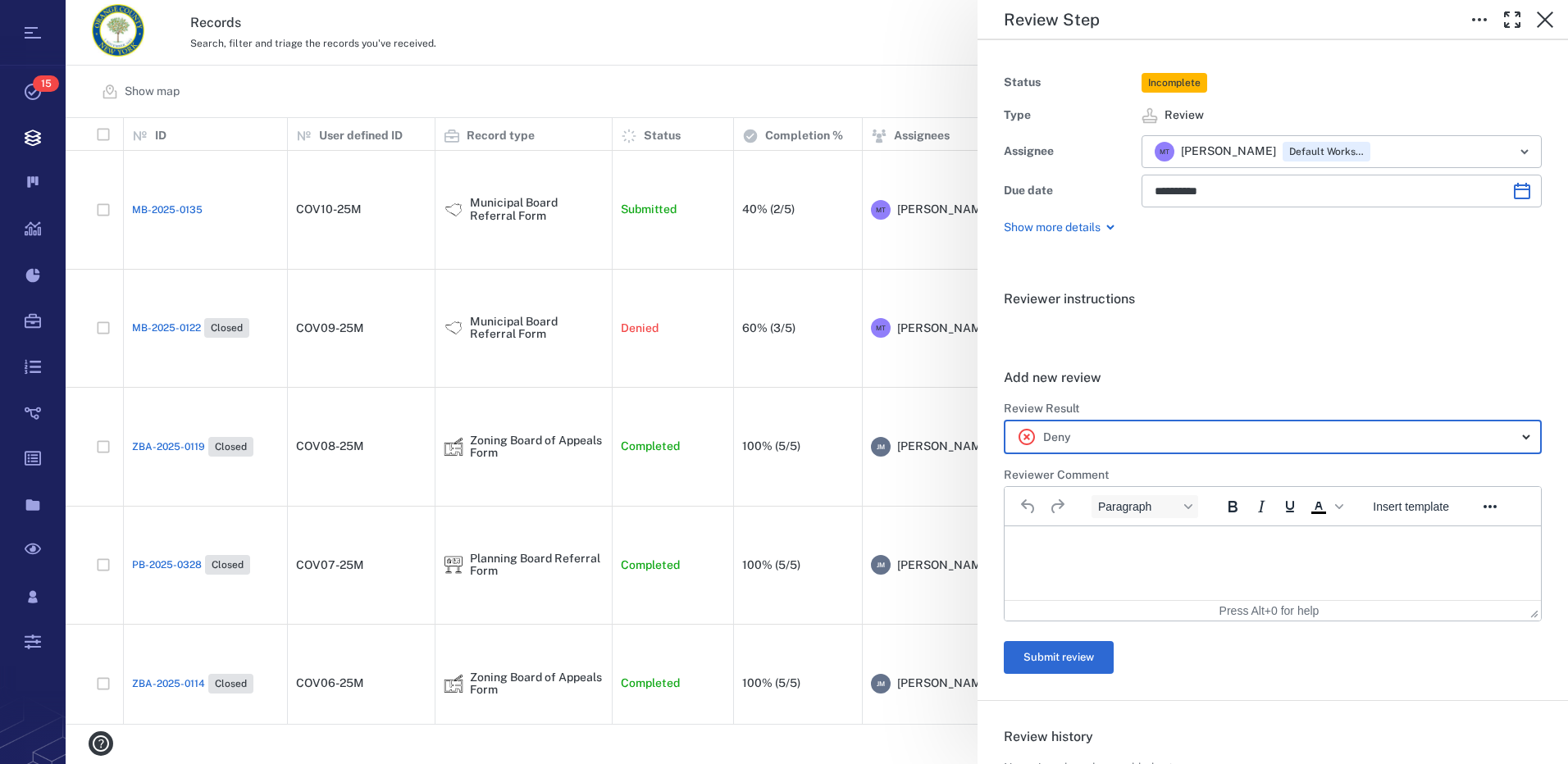
click at [1060, 541] on p "Rich Text Area. Press ALT-0 for help." at bounding box center [1273, 547] width 509 height 15
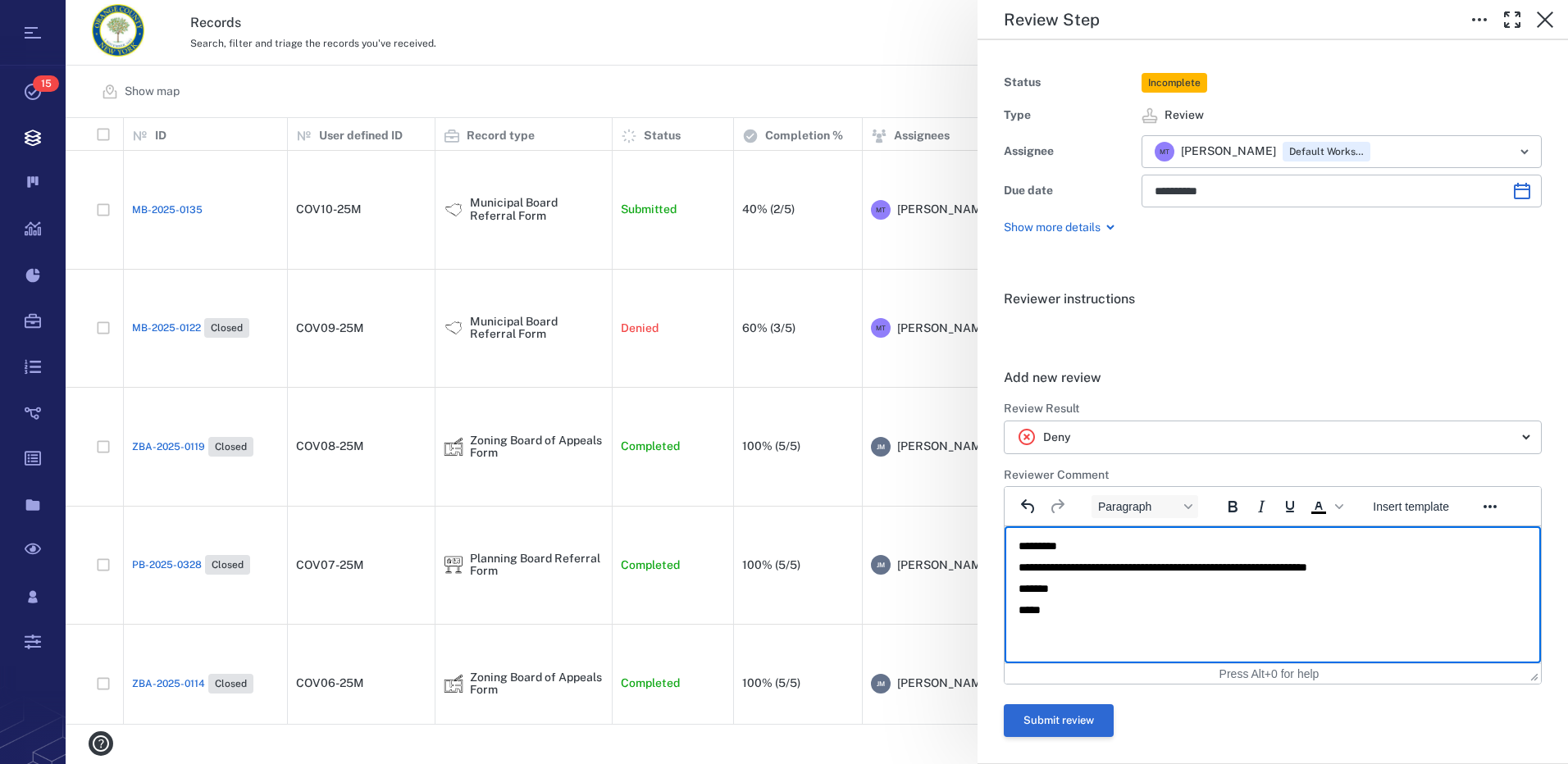
click at [1081, 723] on button "Submit review" at bounding box center [1059, 721] width 110 height 33
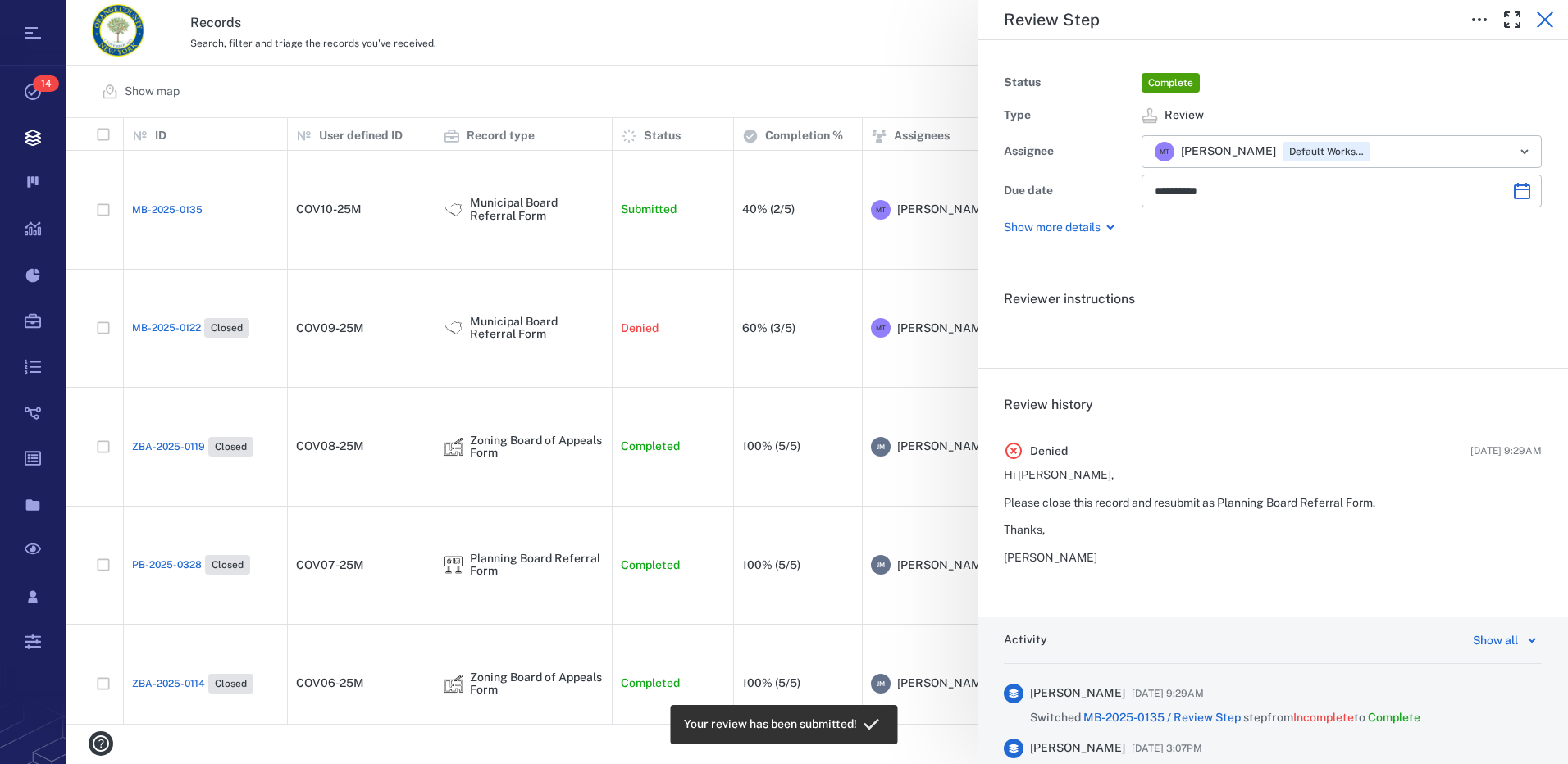
click at [1541, 23] on icon "button" at bounding box center [1545, 19] width 17 height 17
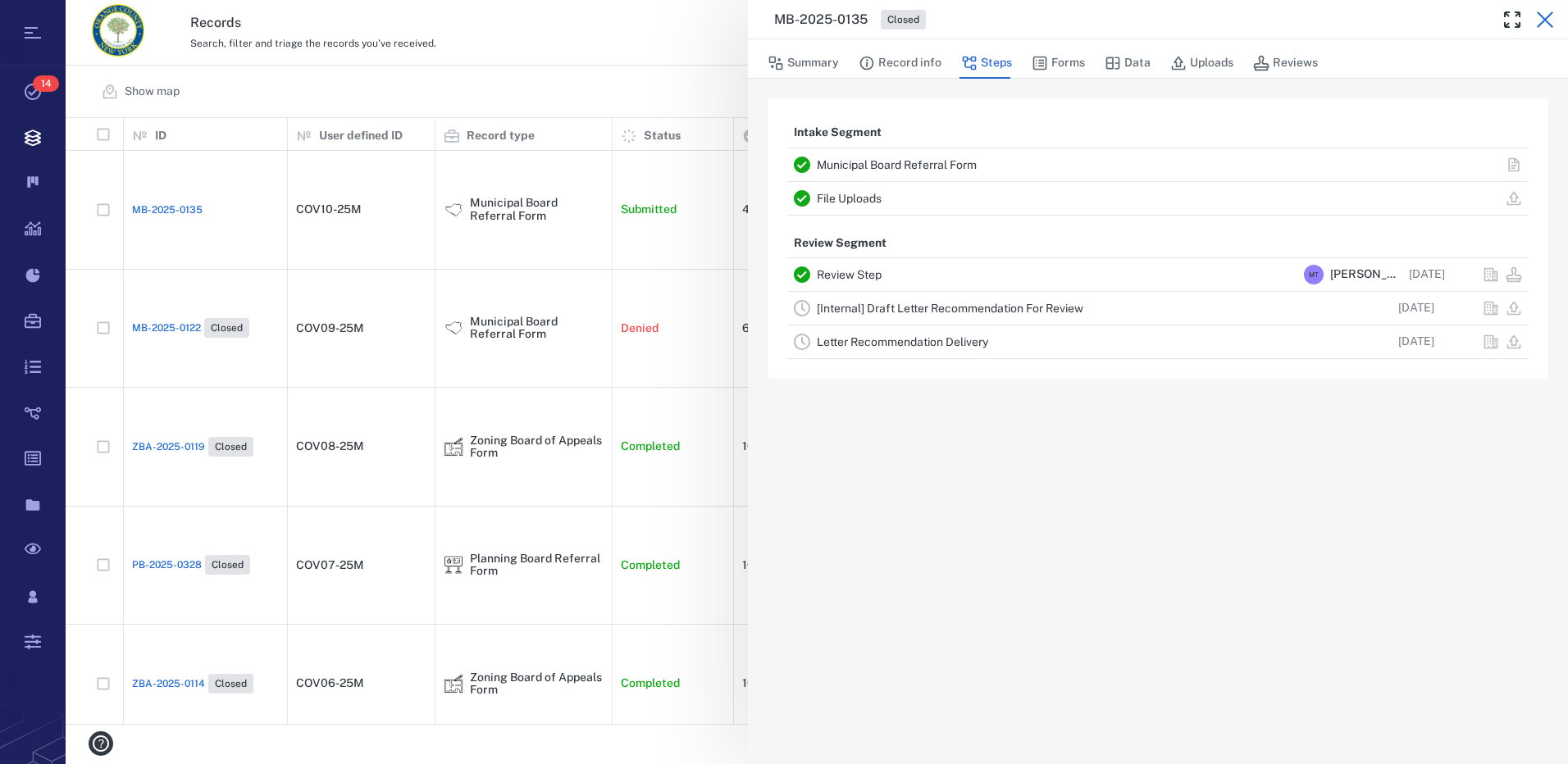
click at [1548, 18] on icon "button" at bounding box center [1545, 19] width 17 height 17
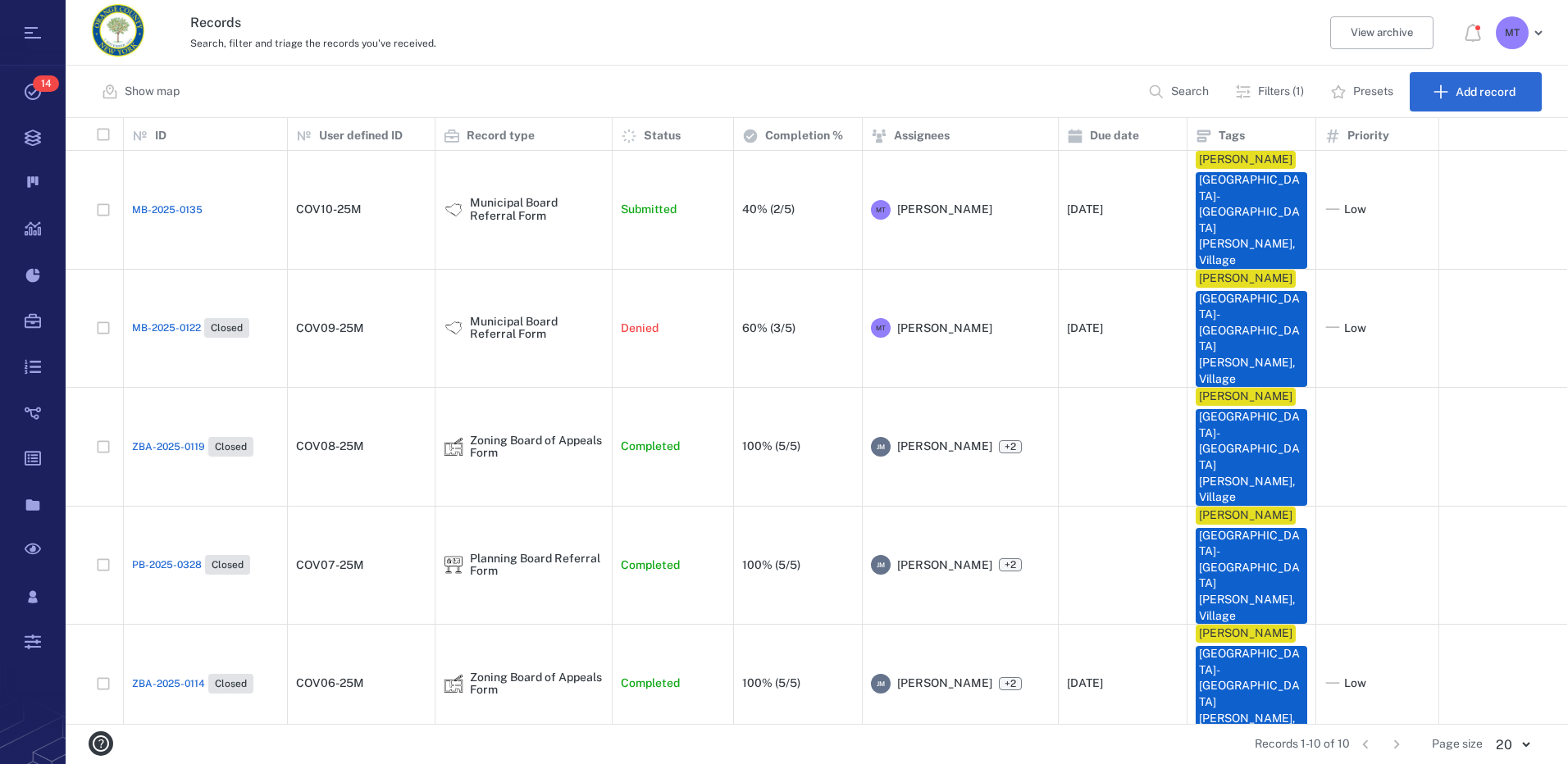
click at [1281, 91] on p "Filters (1)" at bounding box center [1281, 92] width 46 height 17
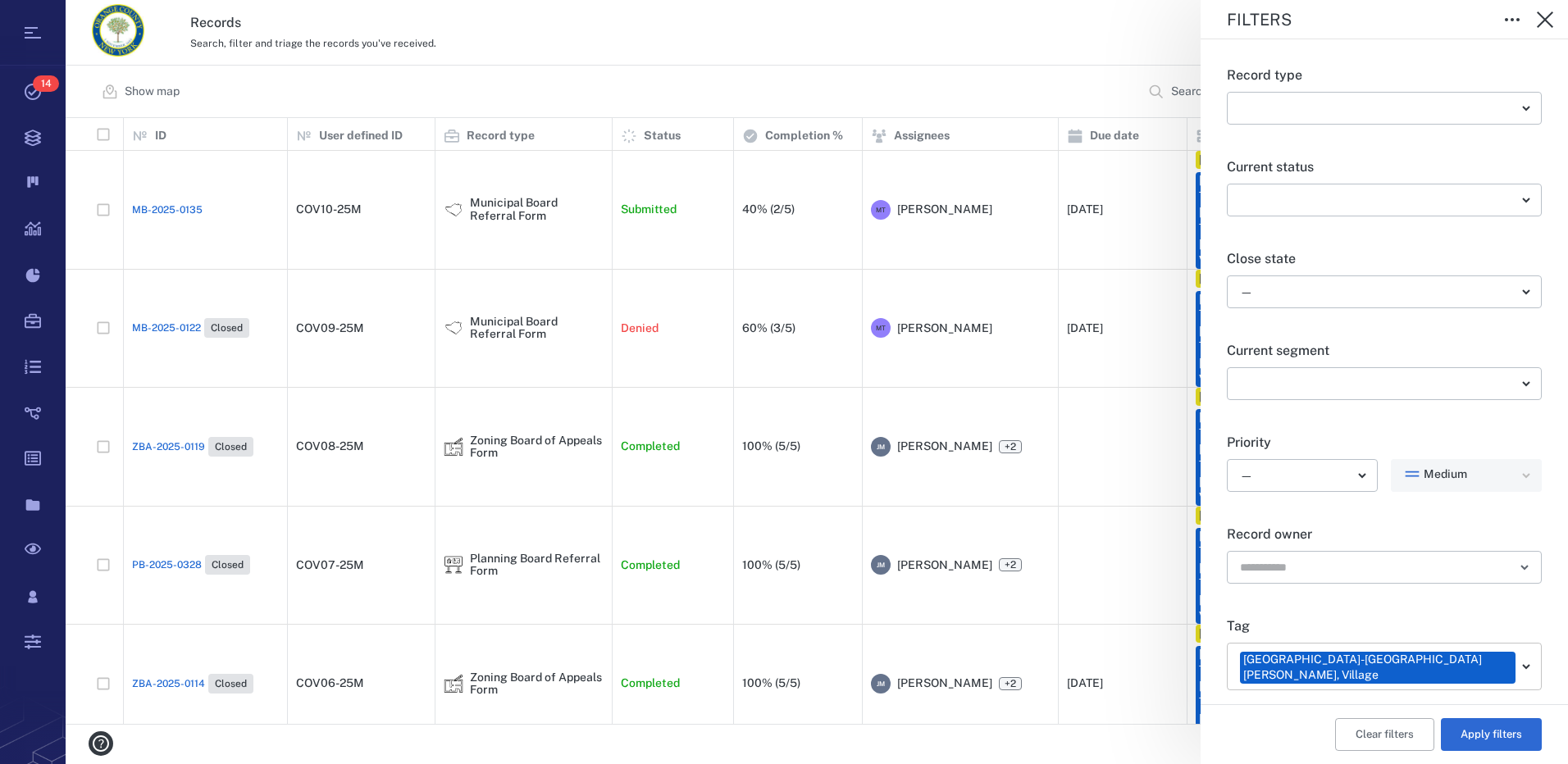
click at [1518, 659] on body "Tasks 14 Records Boards Dashboard Reports Record types Guide steps Rules Form b…" at bounding box center [784, 382] width 1568 height 764
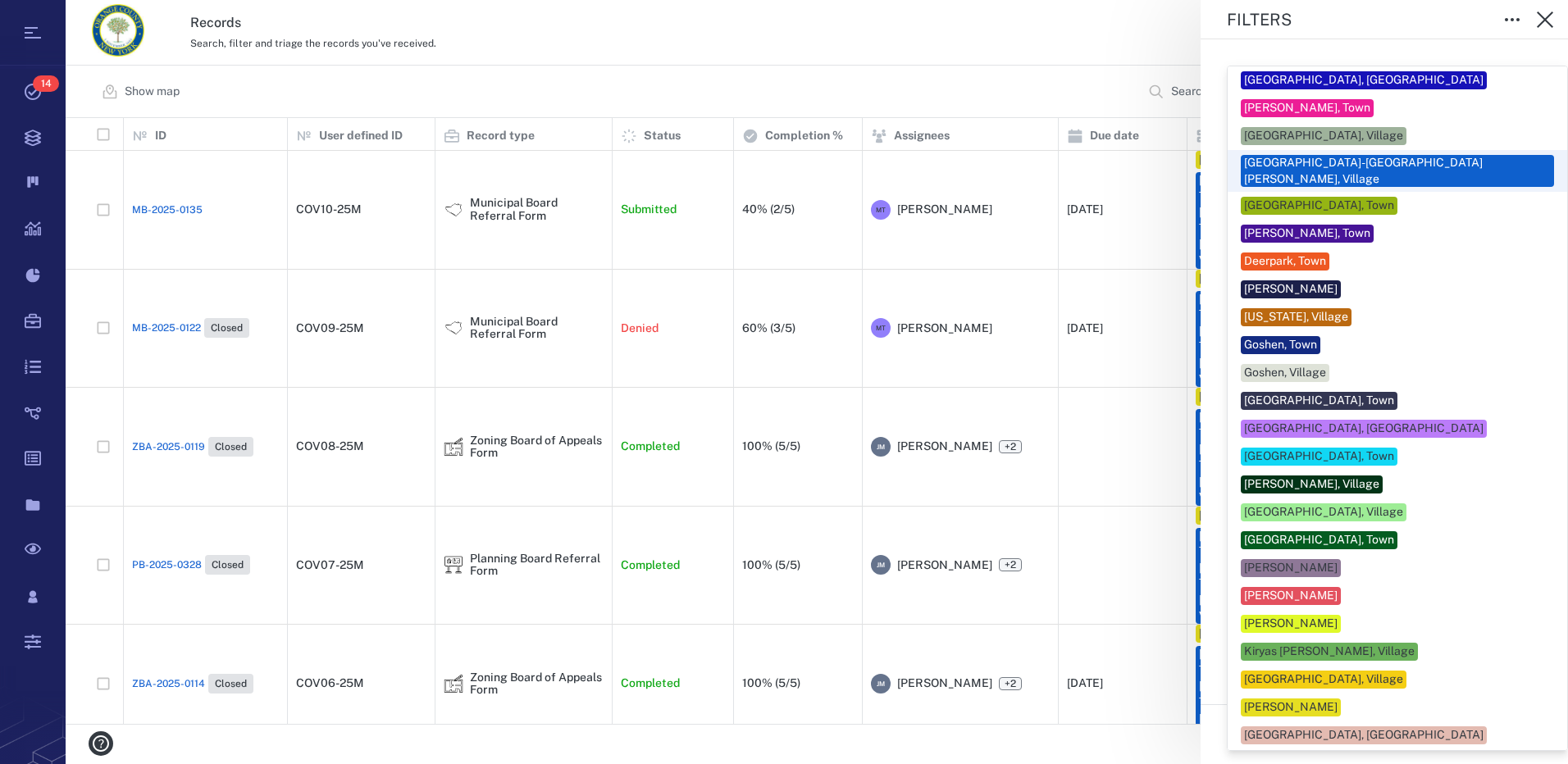
click at [1423, 164] on div "[GEOGRAPHIC_DATA]-[GEOGRAPHIC_DATA][PERSON_NAME], Village" at bounding box center [1396, 171] width 313 height 32
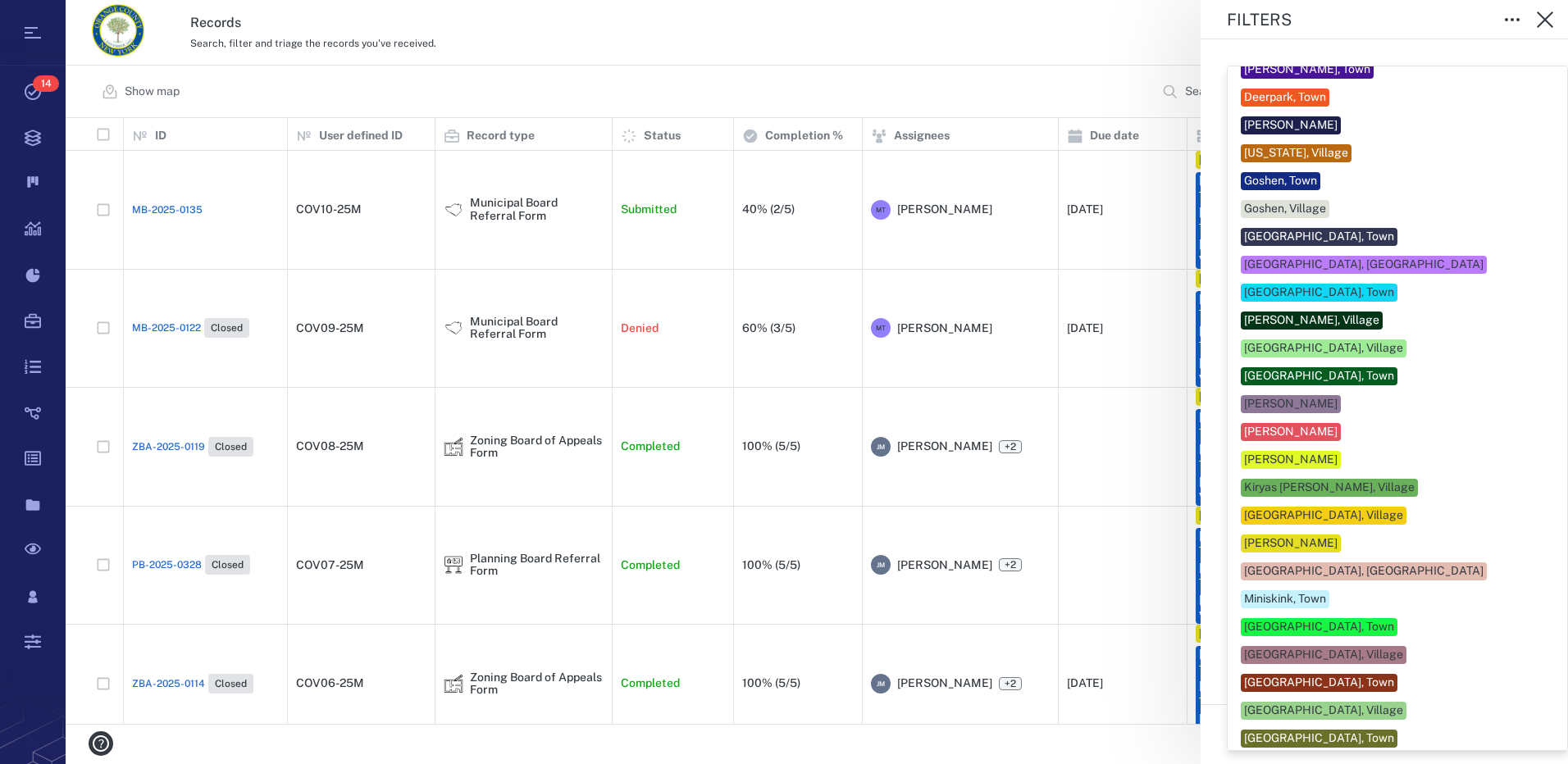
scroll to position [492, 0]
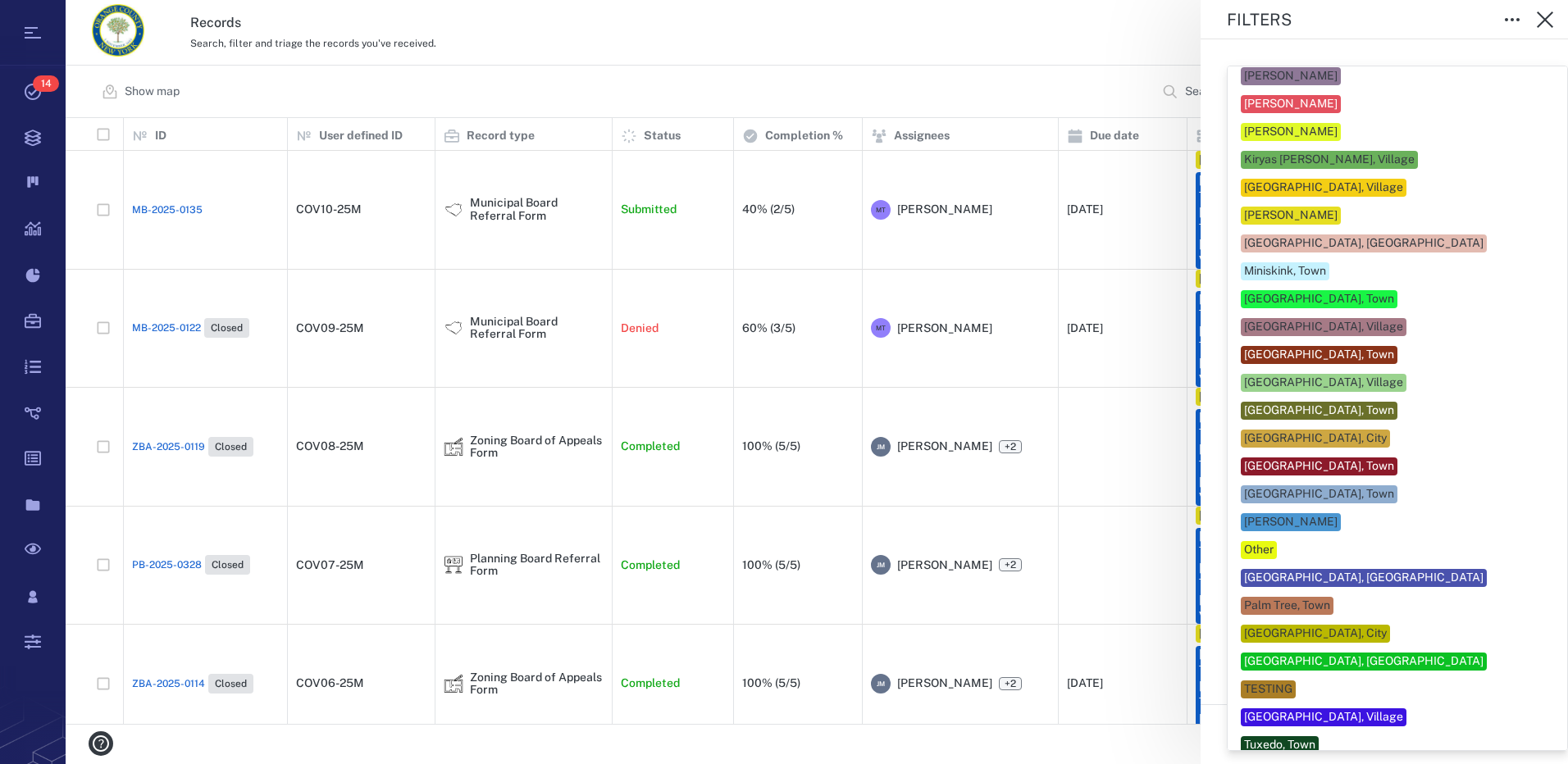
click at [1358, 207] on div "[PERSON_NAME]" at bounding box center [1396, 216] width 313 height 18
type input "***"
click at [1553, 688] on div at bounding box center [784, 382] width 1568 height 764
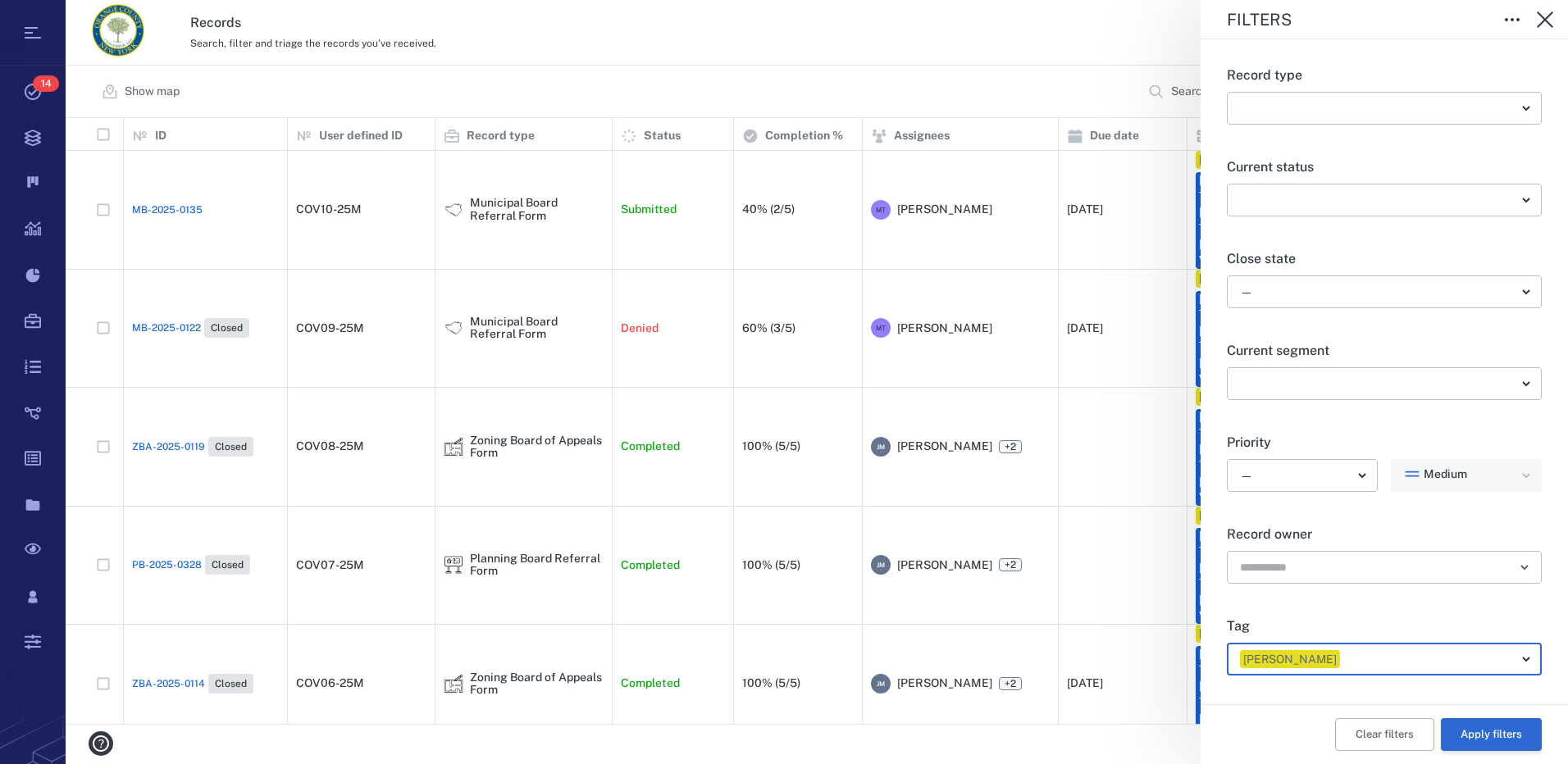
click at [1483, 742] on button "Apply filters" at bounding box center [1490, 734] width 101 height 33
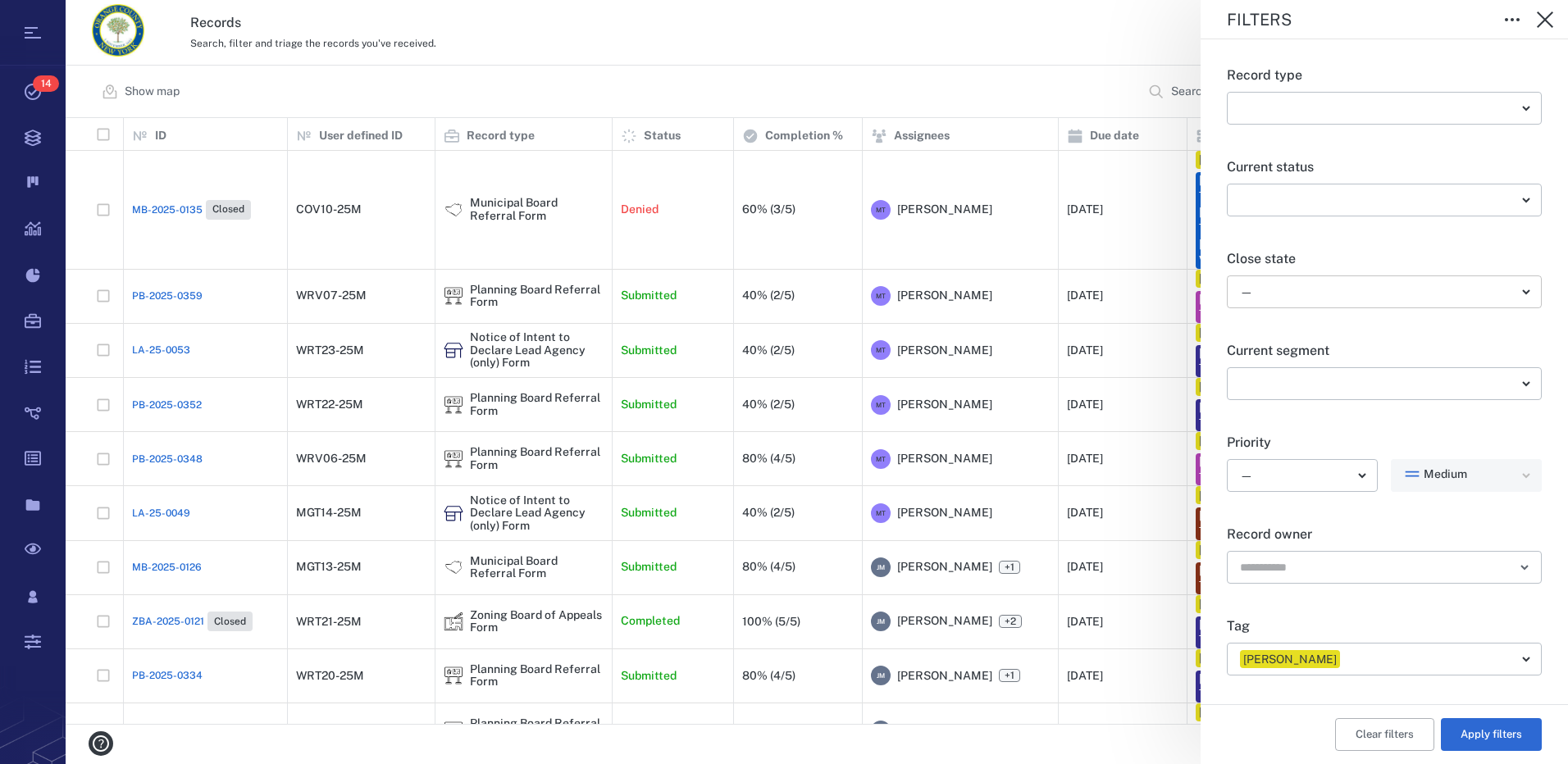
click at [1512, 297] on body "Tasks 14 Records Boards Dashboard Reports Record types Guide steps Rules Form b…" at bounding box center [784, 382] width 1568 height 764
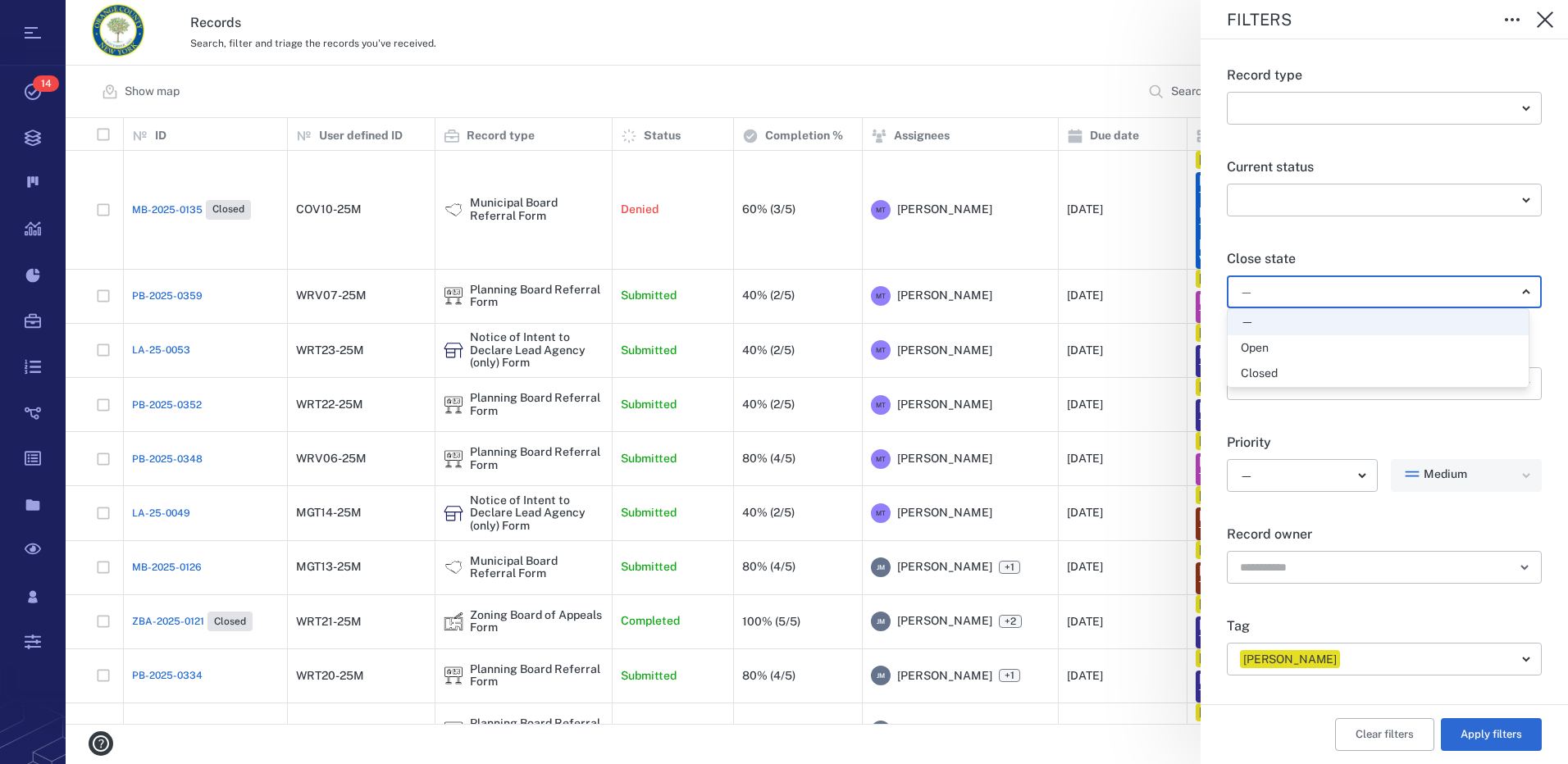
click at [1344, 356] on div "Open" at bounding box center [1378, 349] width 275 height 17
type input "*****"
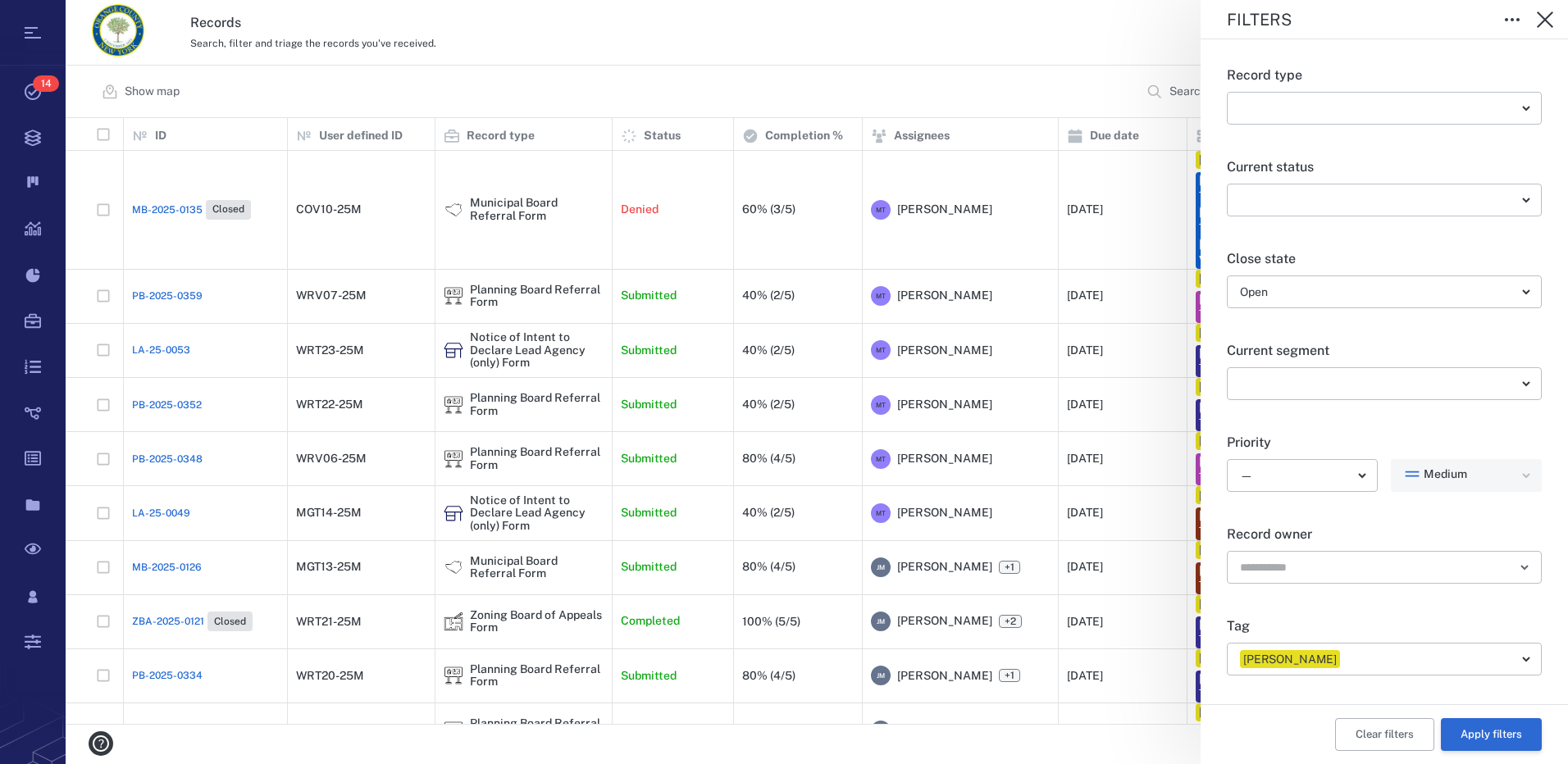
click at [1478, 740] on button "Apply filters" at bounding box center [1490, 734] width 101 height 33
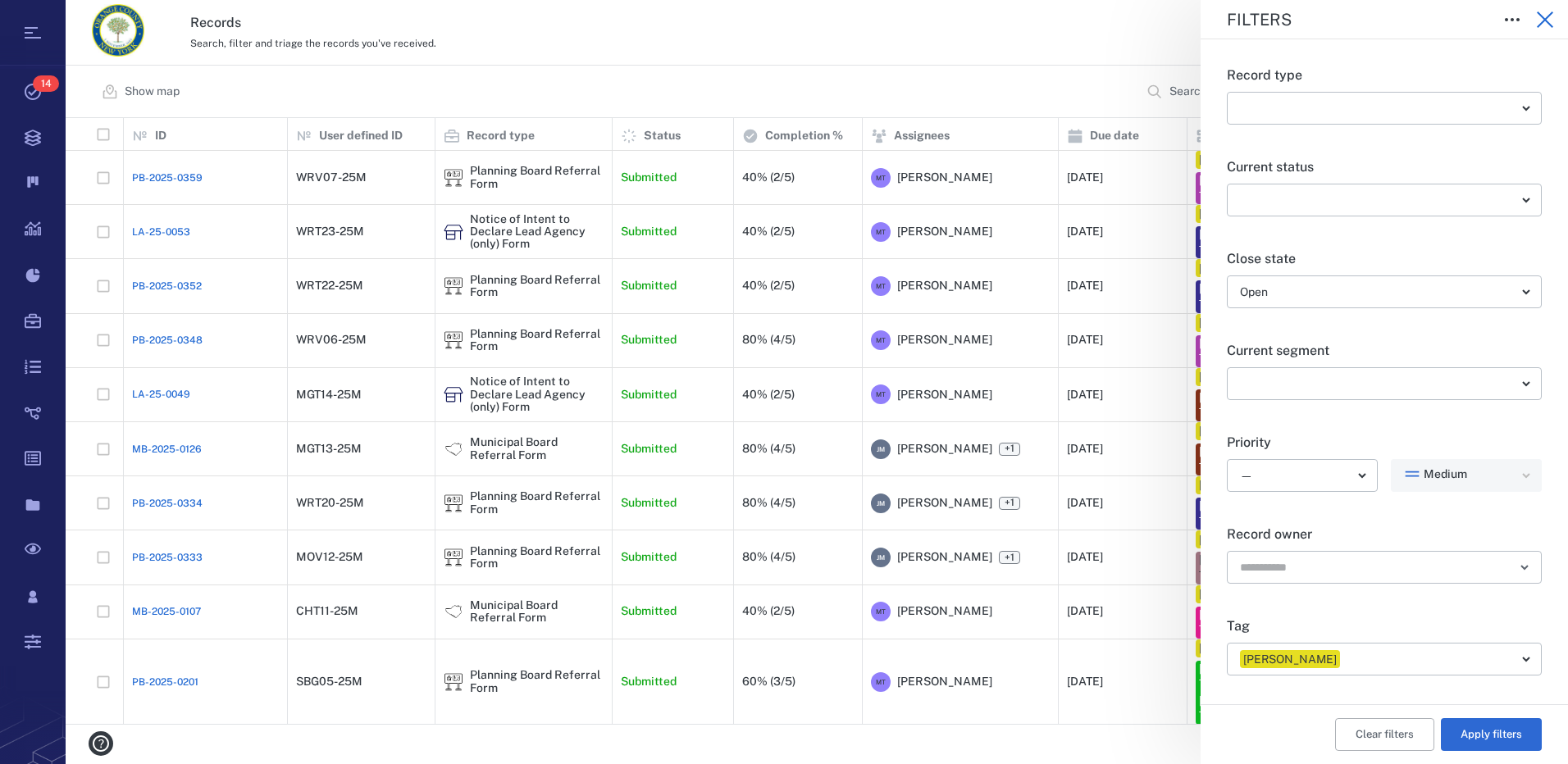
click at [1546, 12] on icon "button" at bounding box center [1544, 19] width 19 height 19
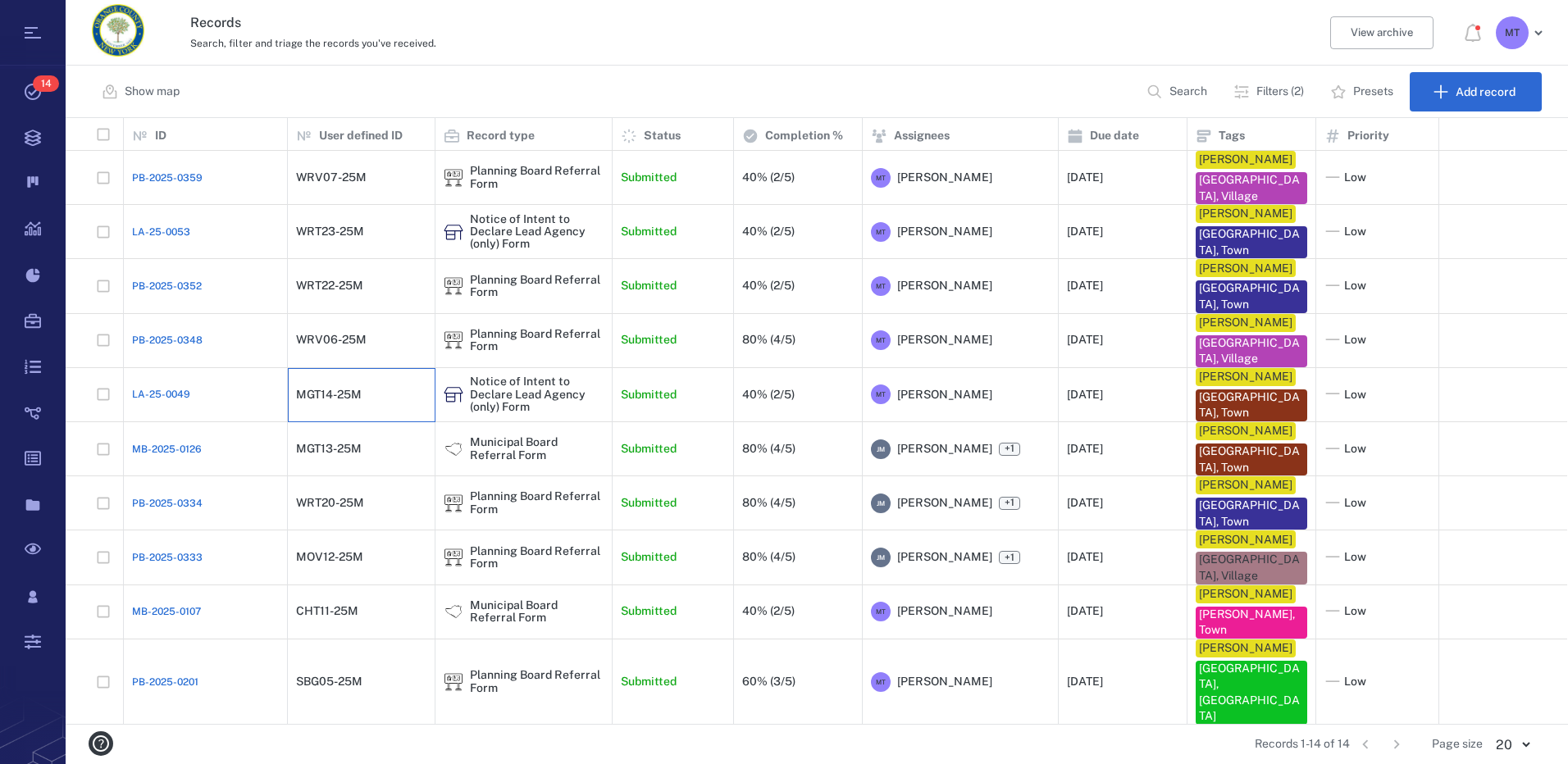
click at [342, 403] on div "MGT14-25M" at bounding box center [361, 395] width 130 height 33
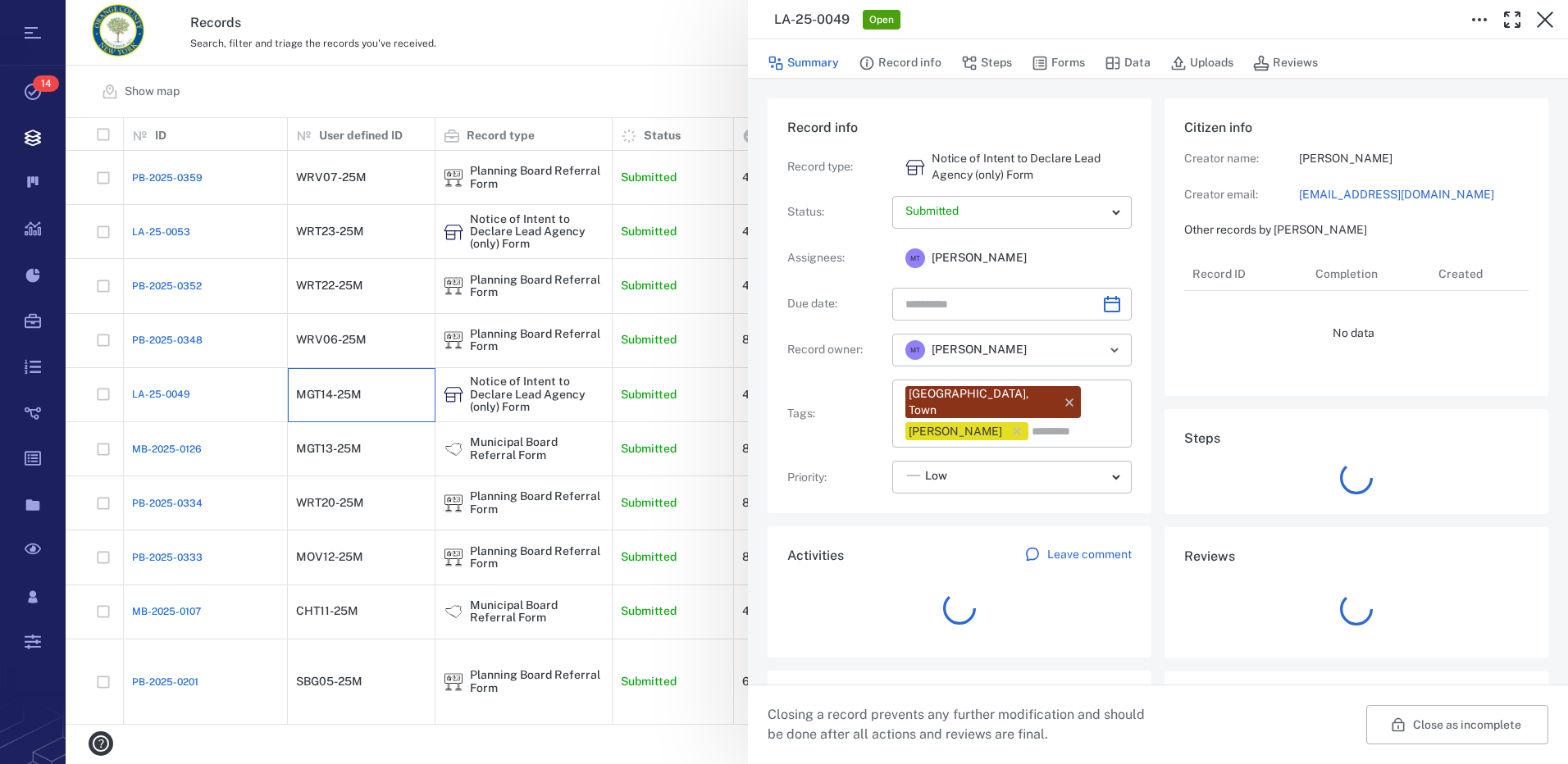
type input "**********"
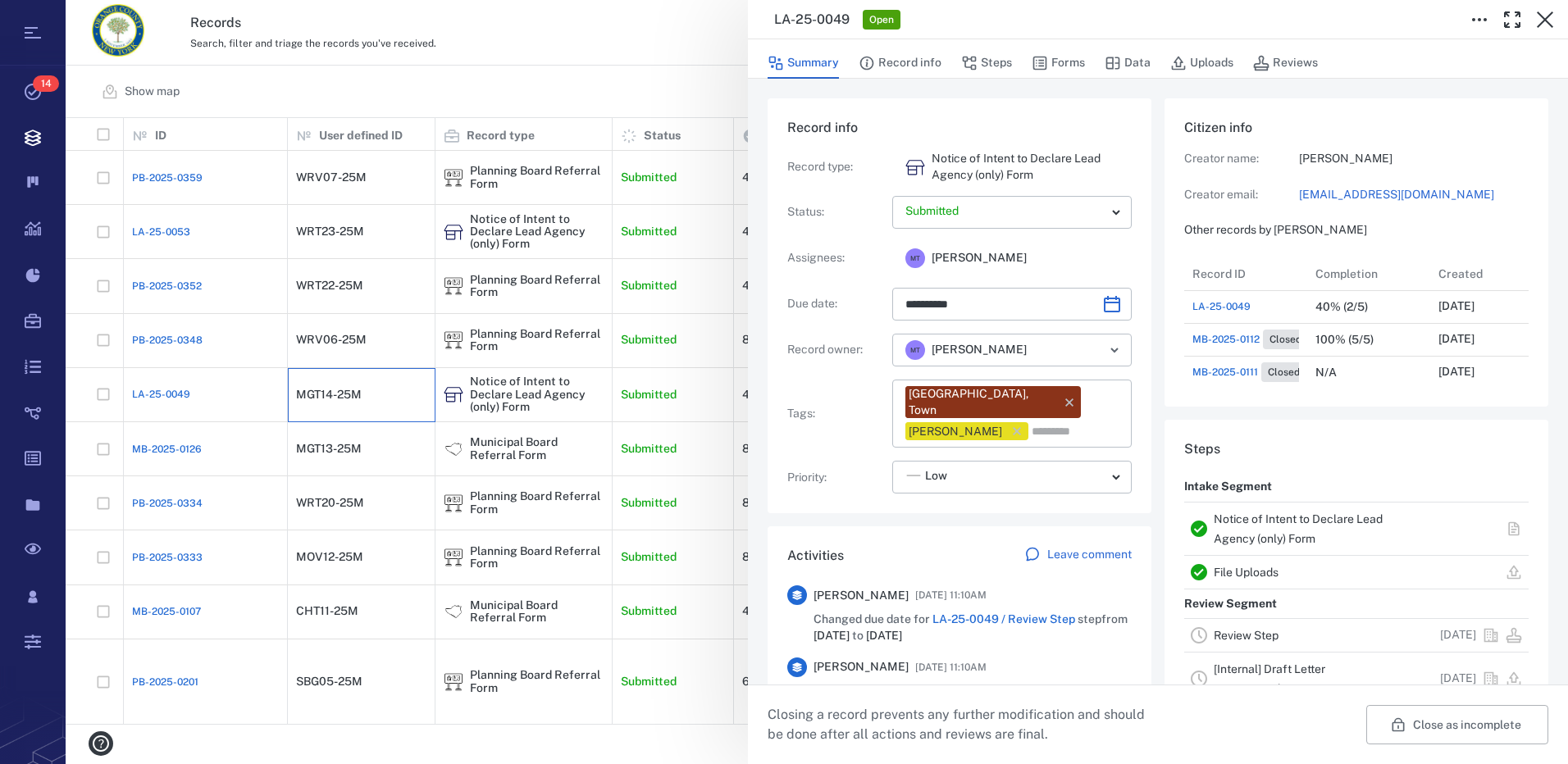
scroll to position [853, 313]
click at [1039, 64] on icon "button" at bounding box center [1040, 64] width 17 height 17
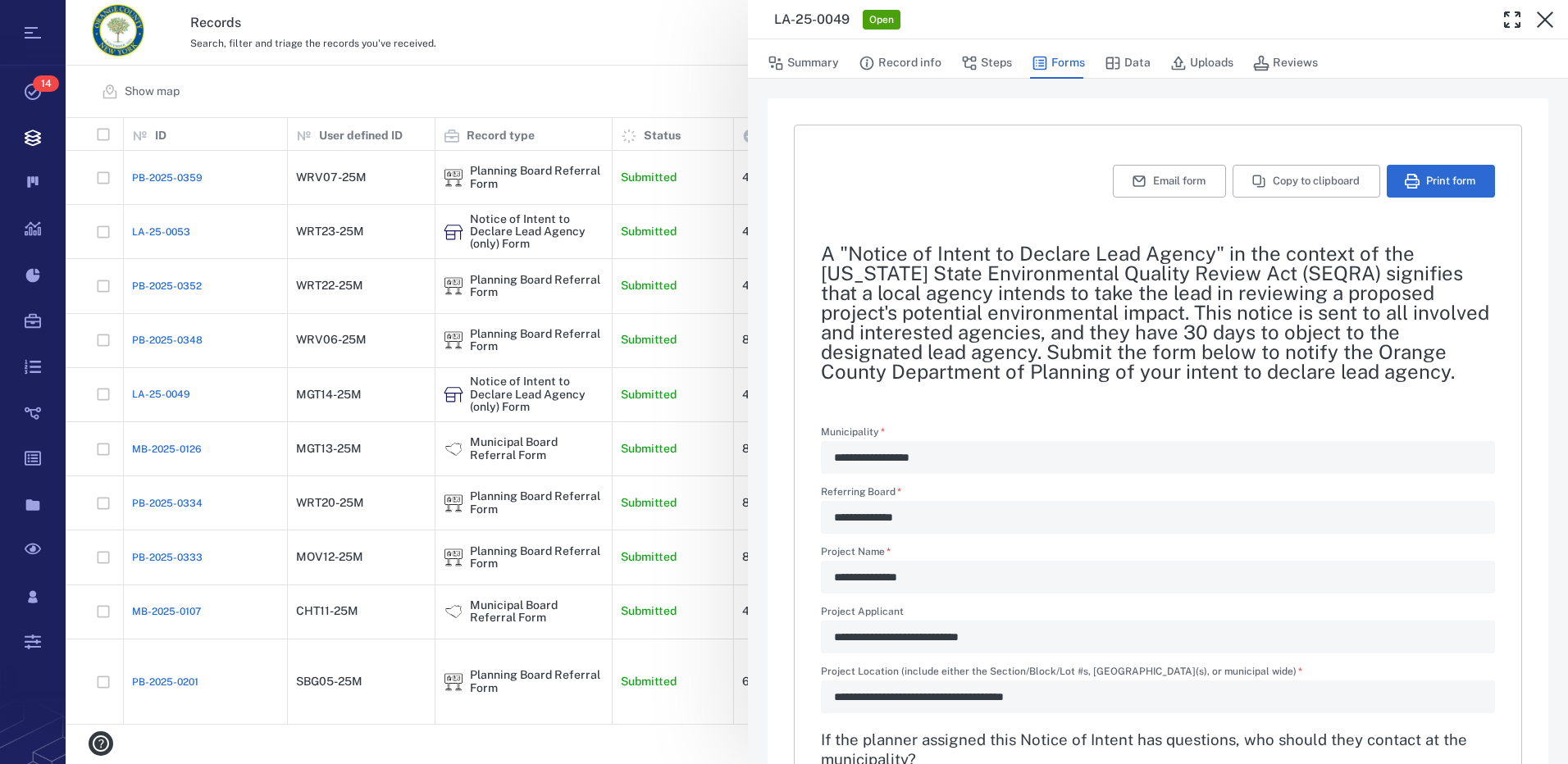
type textarea "*"
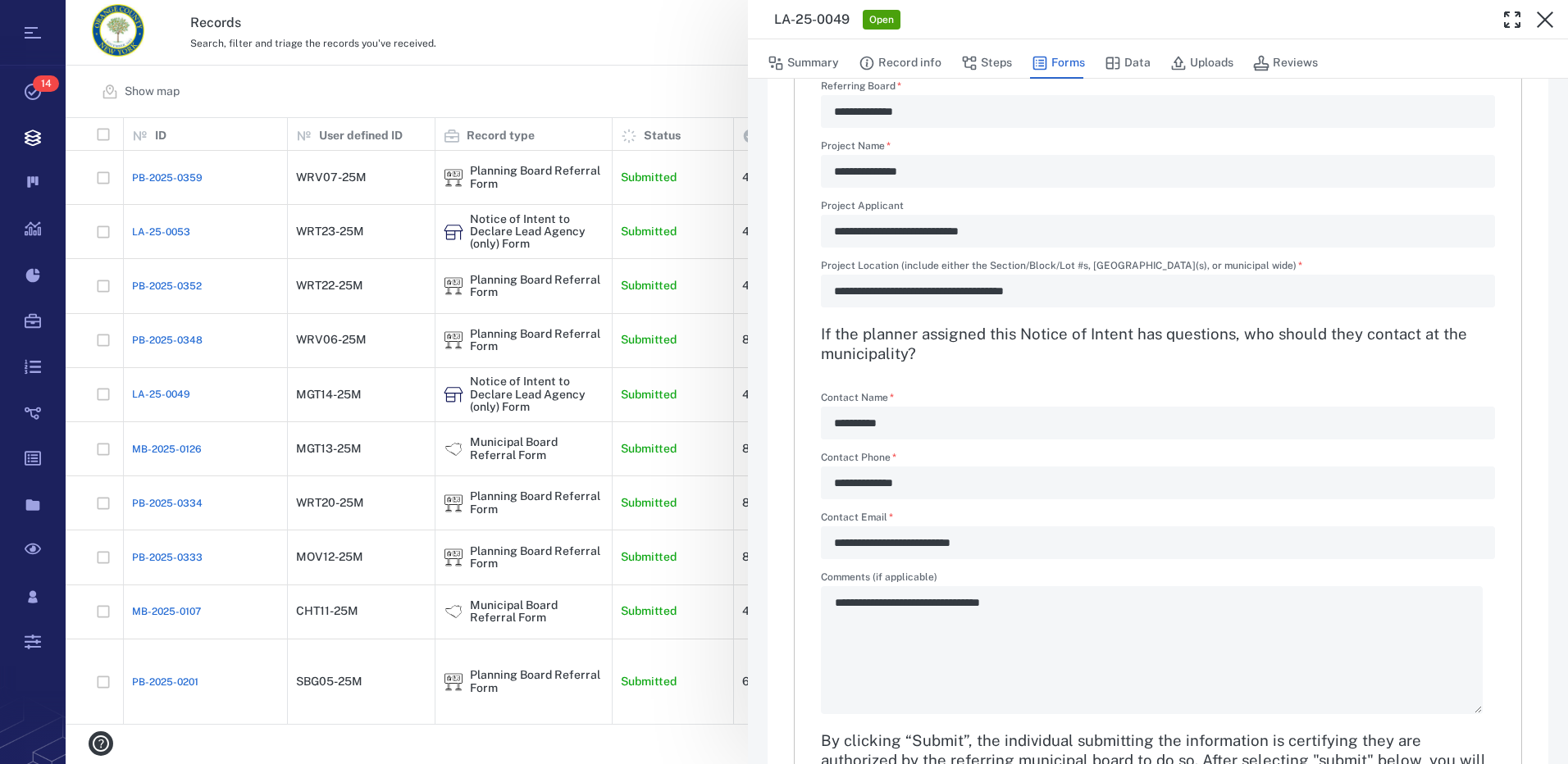
scroll to position [541, 0]
